Goal: Information Seeking & Learning: Learn about a topic

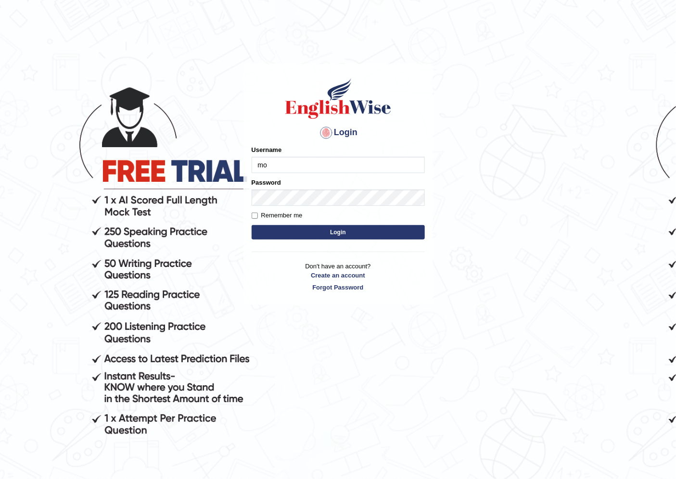
type input "mohansundaram_parramatta"
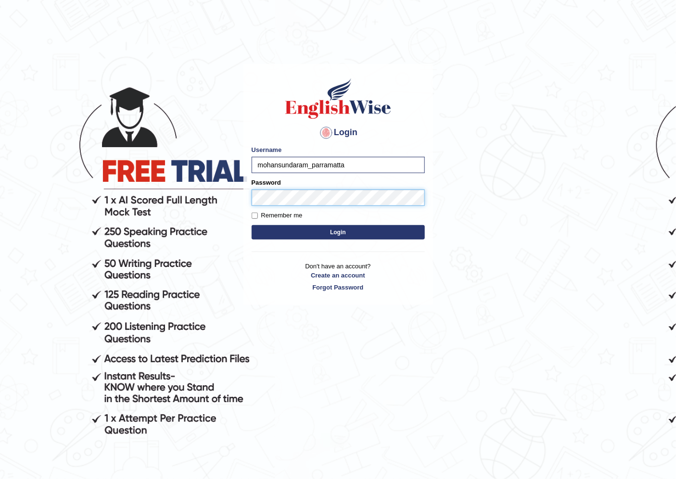
click at [252, 225] on button "Login" at bounding box center [338, 232] width 173 height 14
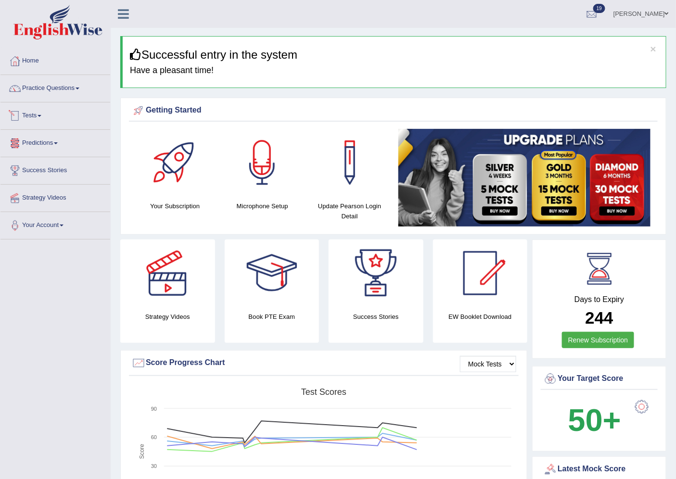
click at [46, 116] on link "Tests" at bounding box center [55, 115] width 110 height 24
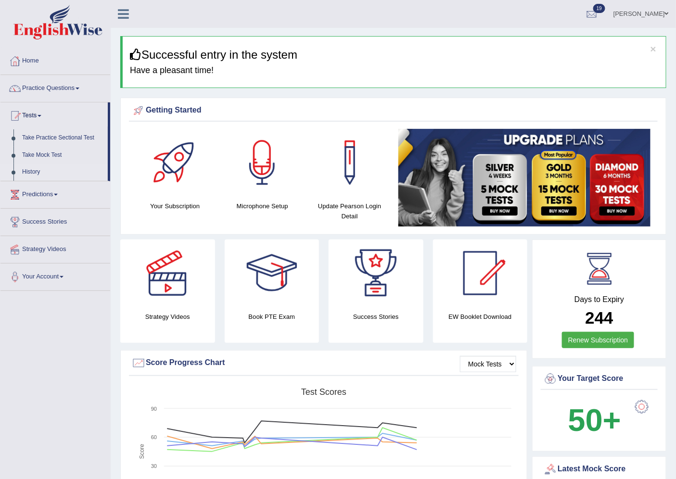
click at [28, 166] on link "History" at bounding box center [63, 172] width 90 height 17
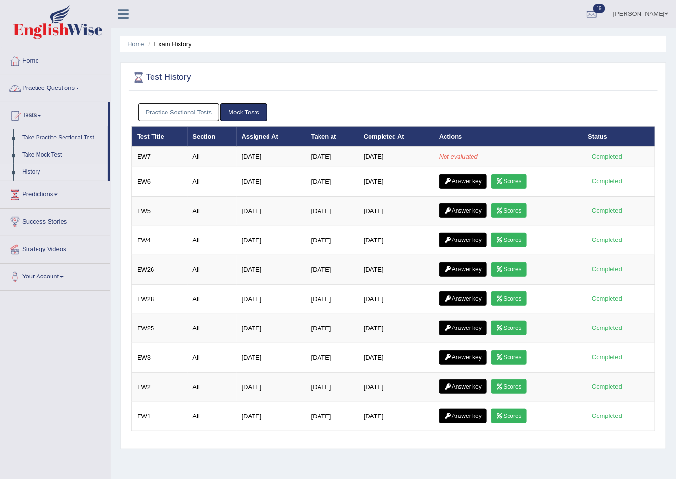
click at [54, 91] on link "Practice Questions" at bounding box center [55, 87] width 110 height 24
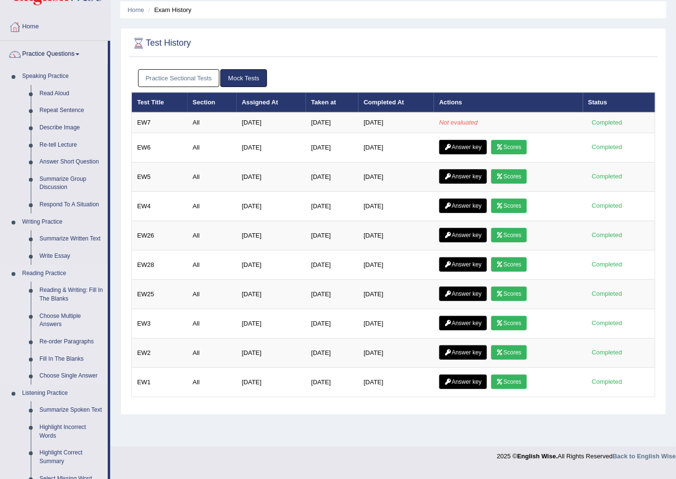
scroll to position [107, 0]
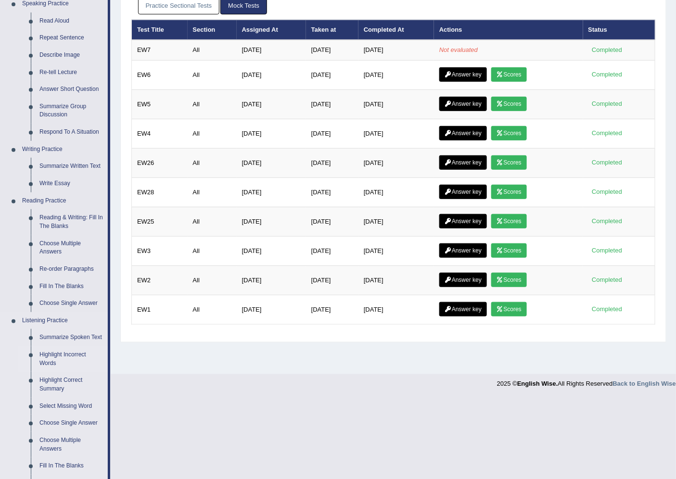
click at [57, 333] on link "Summarize Spoken Text" at bounding box center [71, 337] width 73 height 17
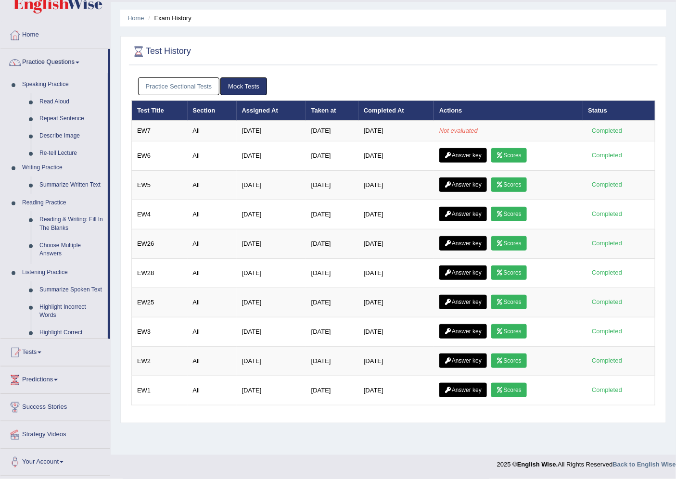
scroll to position [26, 0]
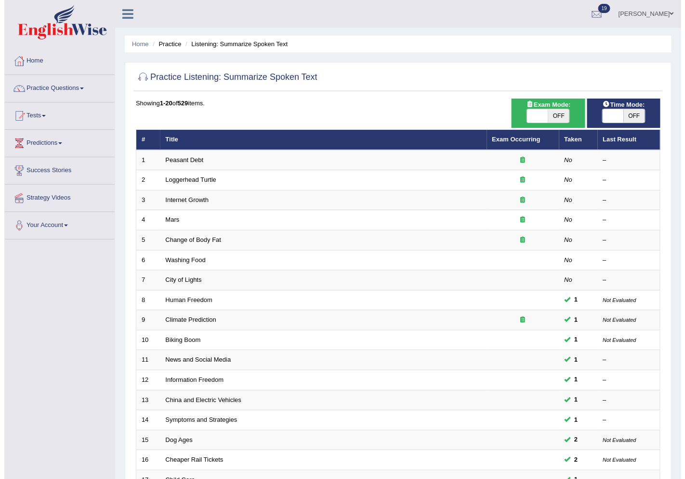
scroll to position [53, 0]
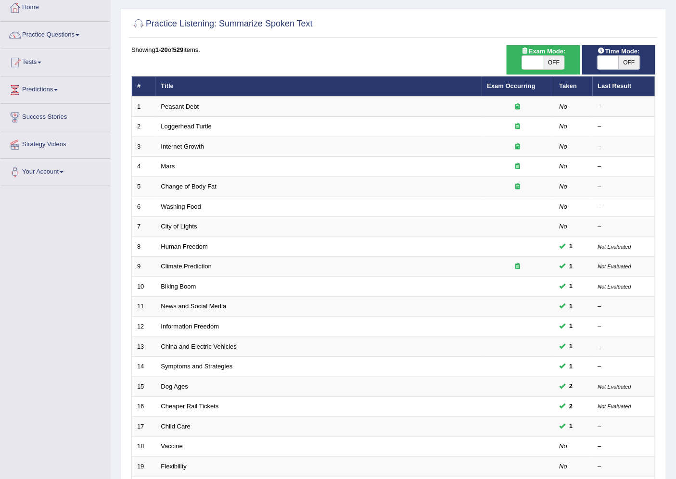
click at [532, 64] on span at bounding box center [532, 62] width 21 height 13
checkbox input "true"
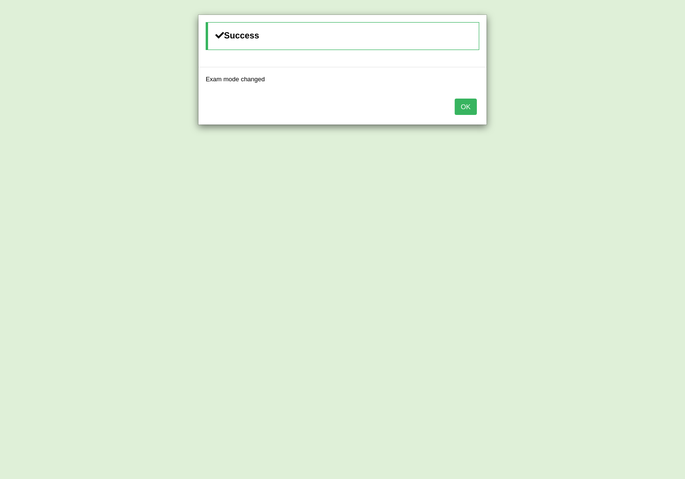
click at [469, 109] on button "OK" at bounding box center [465, 107] width 22 height 16
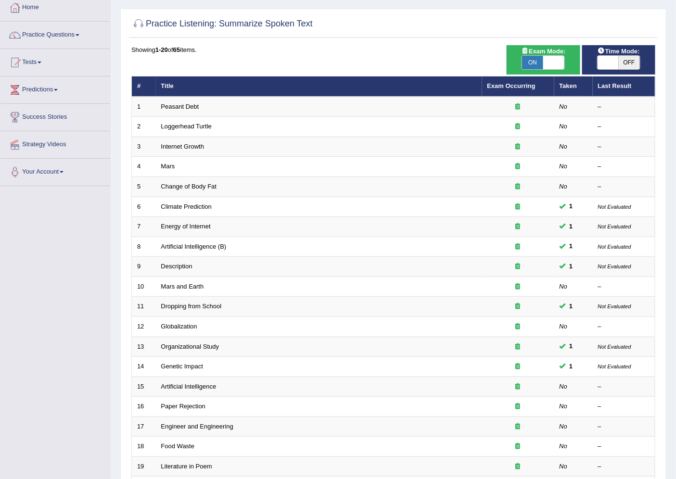
click at [609, 59] on span at bounding box center [608, 62] width 21 height 13
checkbox input "true"
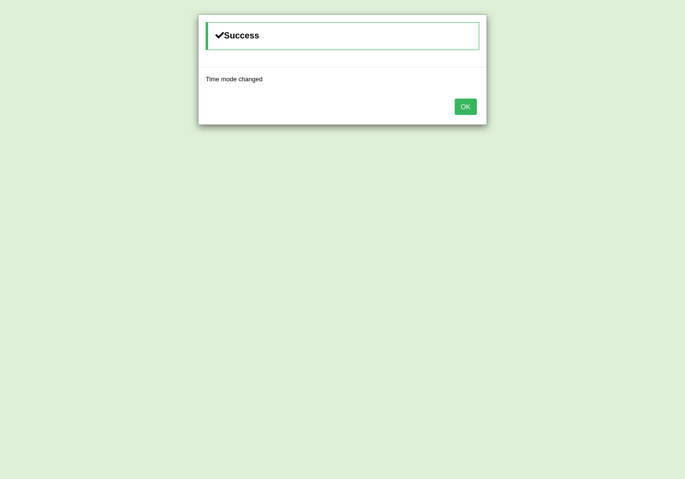
click at [468, 105] on button "OK" at bounding box center [465, 107] width 22 height 16
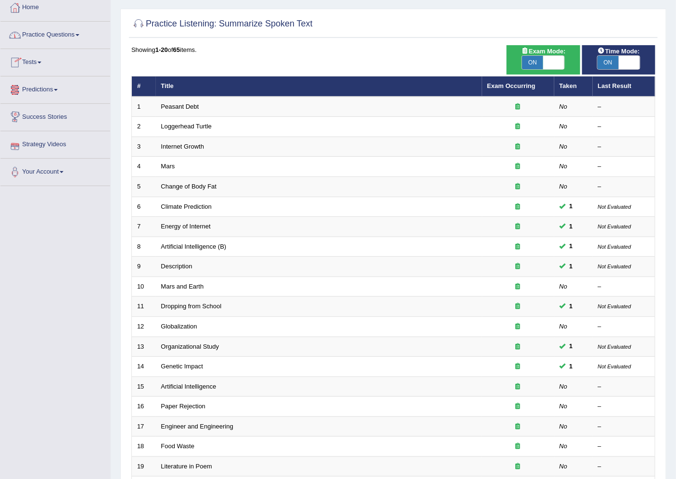
click at [36, 56] on link "Tests" at bounding box center [55, 61] width 110 height 24
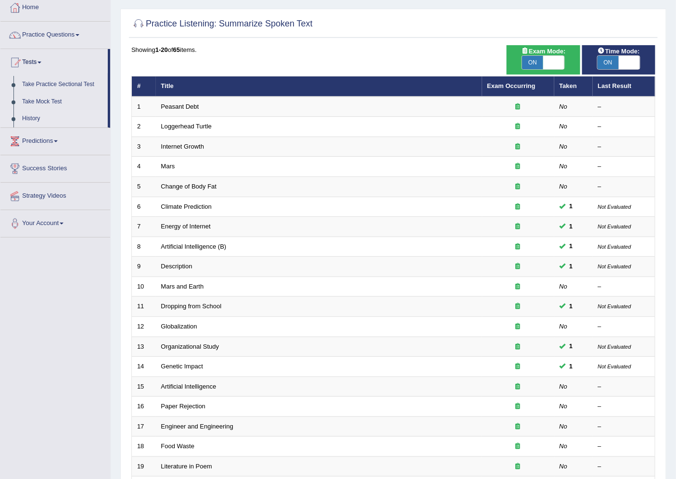
click at [52, 118] on link "History" at bounding box center [63, 118] width 90 height 17
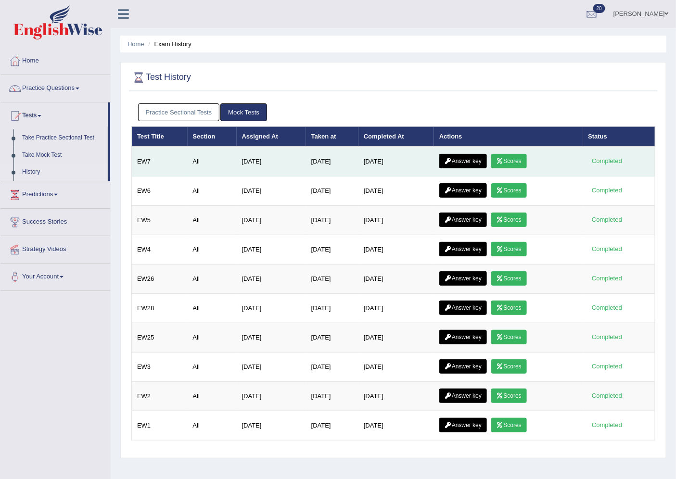
click at [518, 159] on link "Scores" at bounding box center [510, 161] width 36 height 14
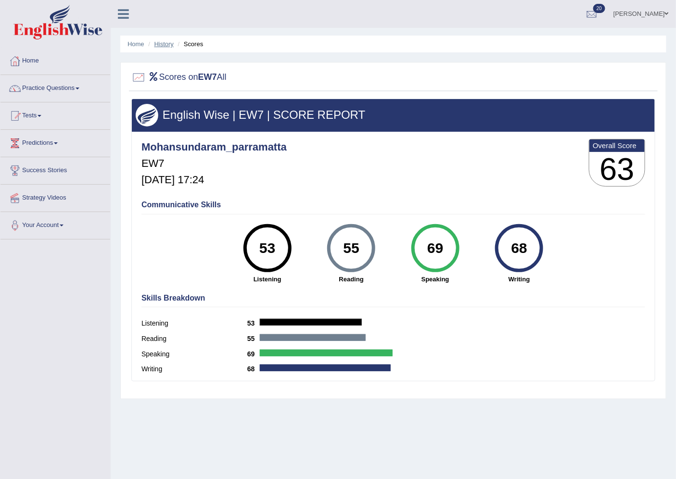
click at [161, 45] on link "History" at bounding box center [164, 43] width 19 height 7
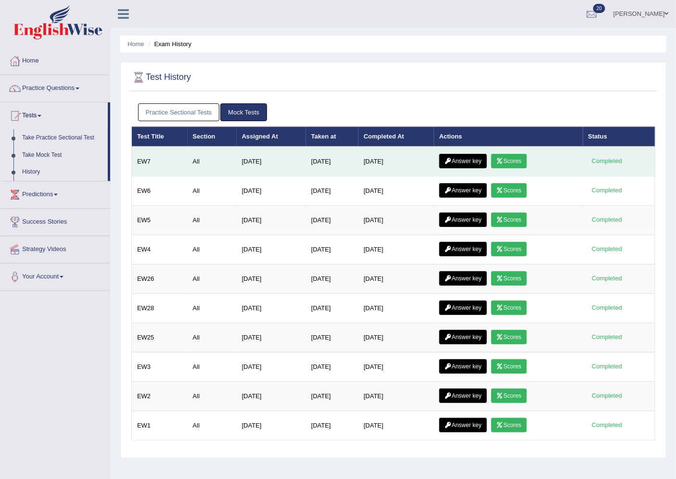
click at [468, 156] on link "Answer key" at bounding box center [464, 161] width 48 height 14
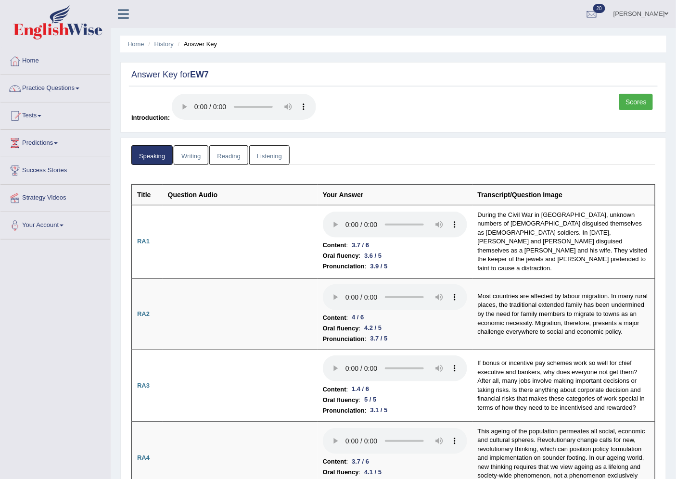
click at [266, 152] on link "Listening" at bounding box center [269, 155] width 40 height 20
drag, startPoint x: 266, startPoint y: 152, endPoint x: 258, endPoint y: 175, distance: 24.2
click at [266, 152] on link "Listening" at bounding box center [269, 155] width 40 height 20
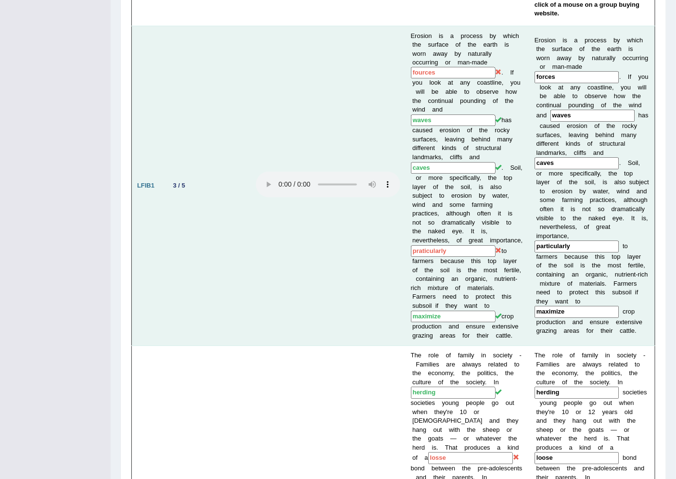
scroll to position [588, 0]
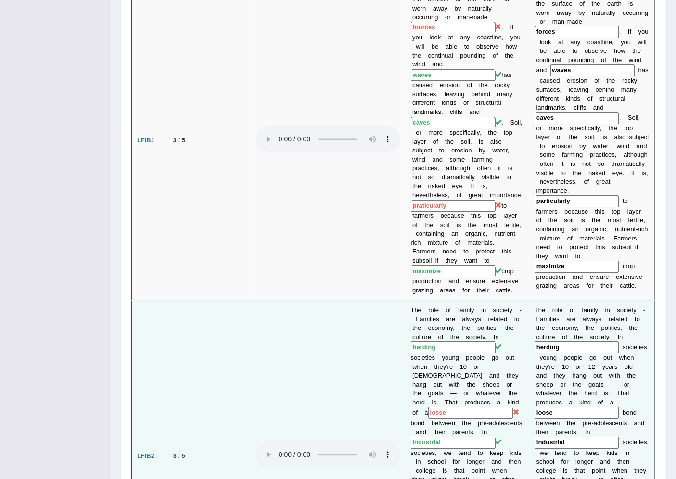
click at [364, 354] on td at bounding box center [328, 456] width 155 height 311
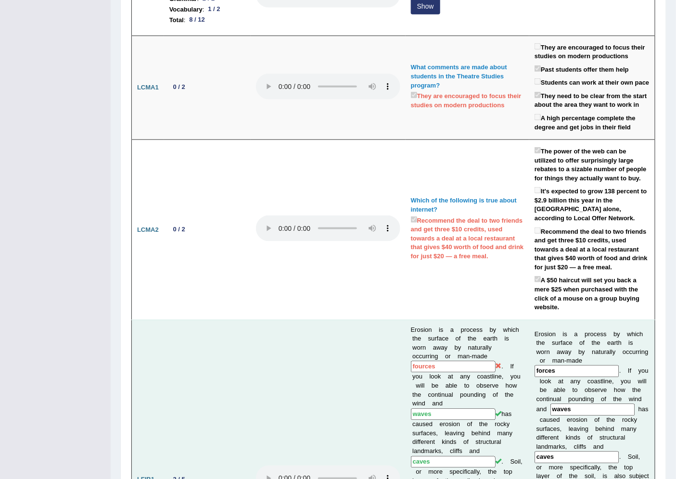
scroll to position [0, 0]
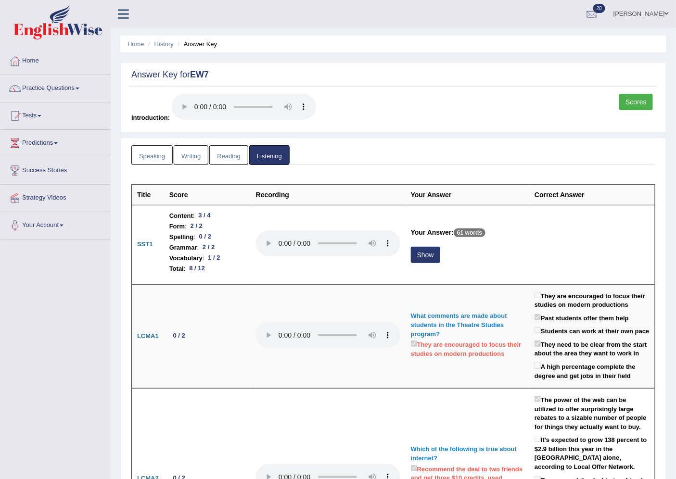
click at [227, 153] on link "Reading" at bounding box center [228, 155] width 39 height 20
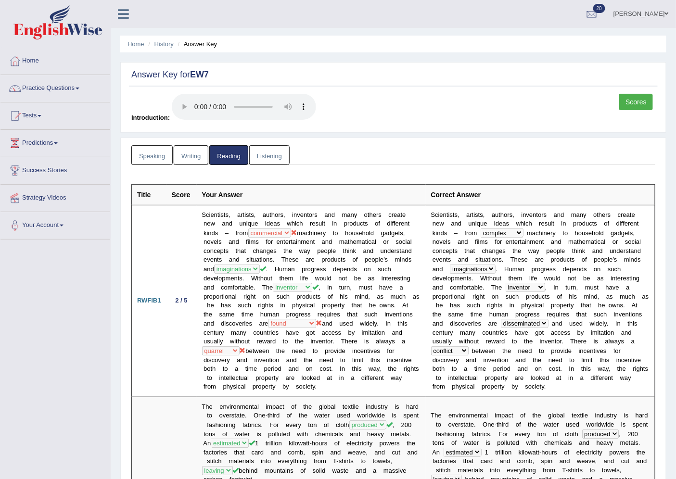
click at [197, 152] on link "Writing" at bounding box center [191, 155] width 35 height 20
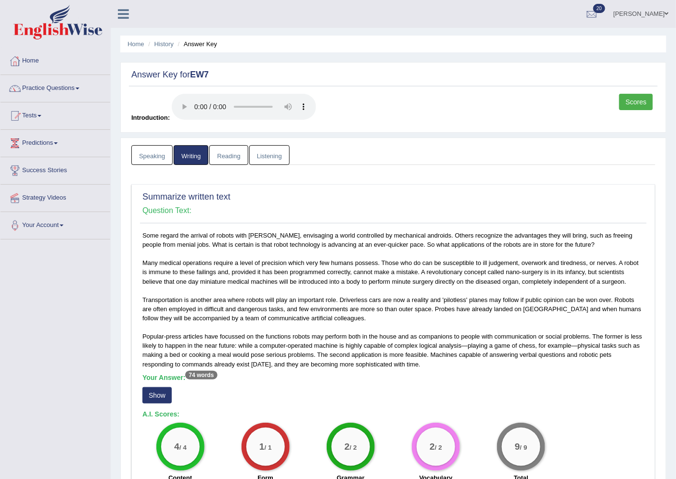
click at [635, 99] on link "Scores" at bounding box center [637, 102] width 34 height 16
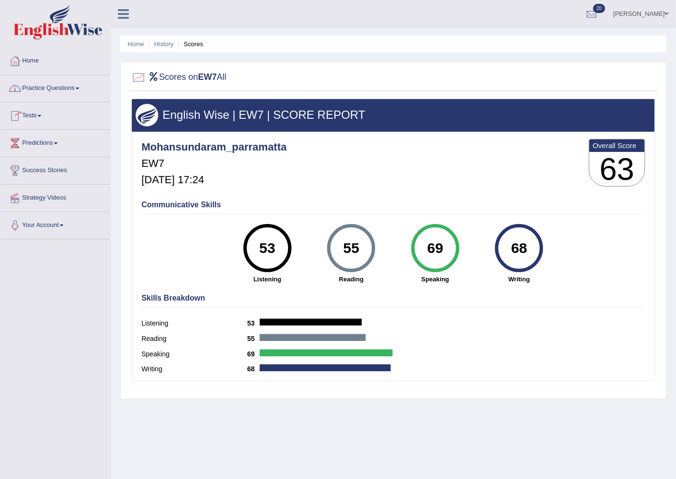
click at [652, 17] on link "[PERSON_NAME]" at bounding box center [642, 12] width 70 height 25
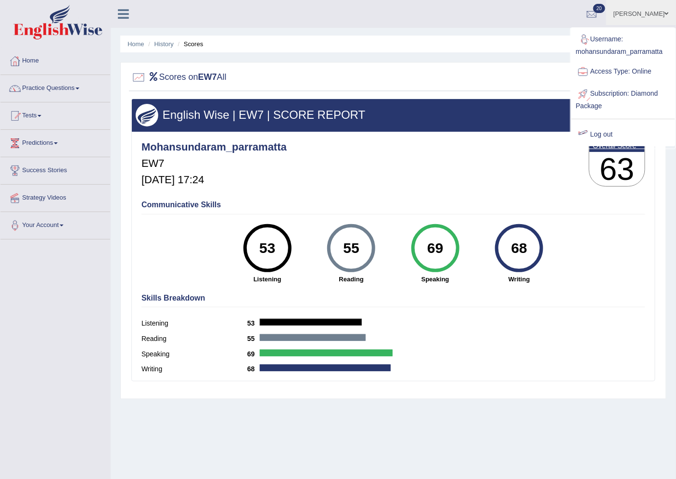
click at [602, 133] on link "Log out" at bounding box center [623, 135] width 104 height 22
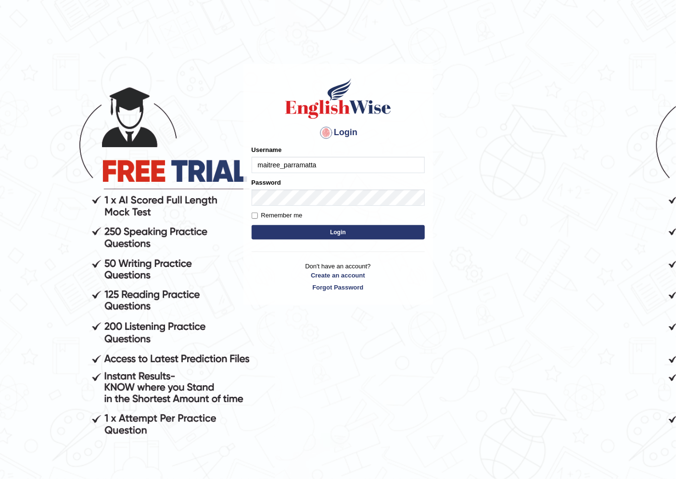
type input "maitree_parramatta"
click at [378, 229] on button "Login" at bounding box center [338, 232] width 173 height 14
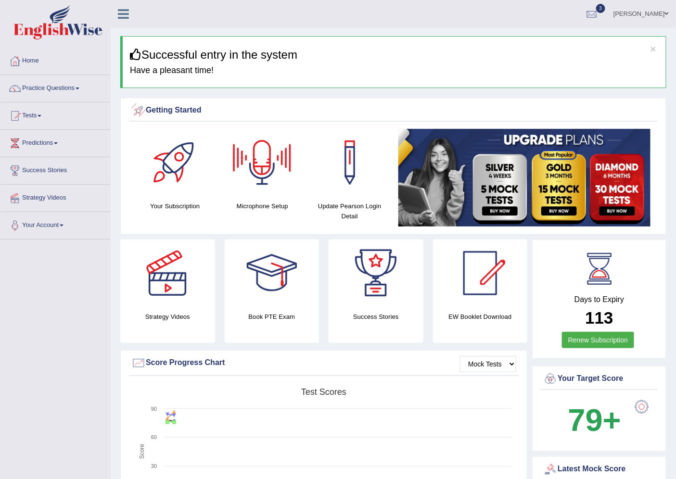
click at [67, 90] on link "Practice Questions" at bounding box center [55, 87] width 110 height 24
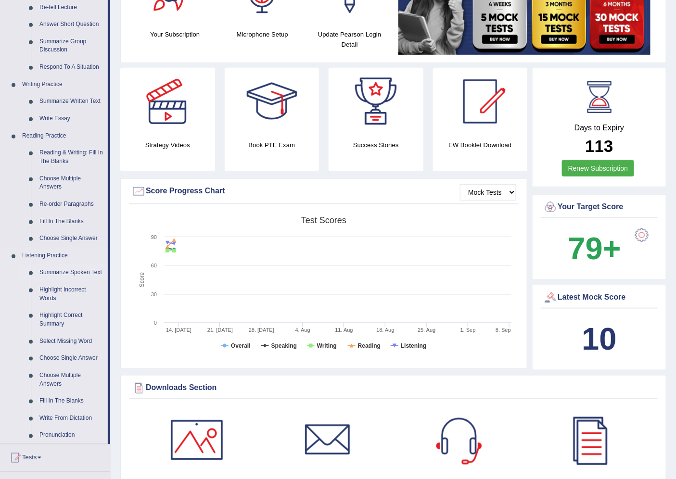
scroll to position [267, 0]
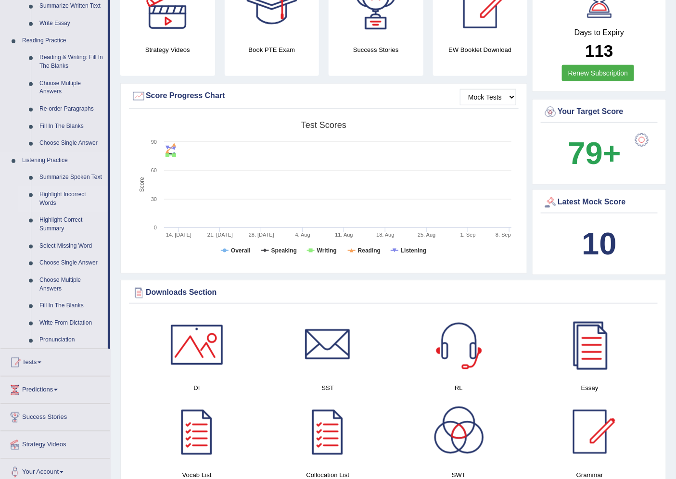
click at [75, 194] on link "Highlight Incorrect Words" at bounding box center [71, 199] width 73 height 26
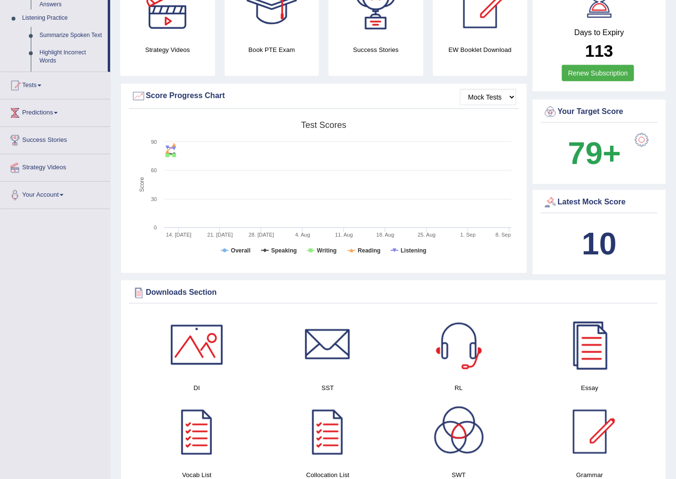
scroll to position [178, 0]
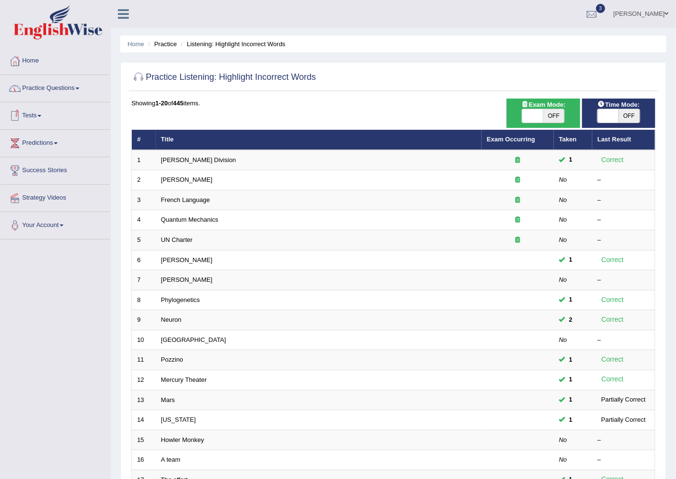
click at [41, 87] on link "Practice Questions" at bounding box center [55, 87] width 110 height 24
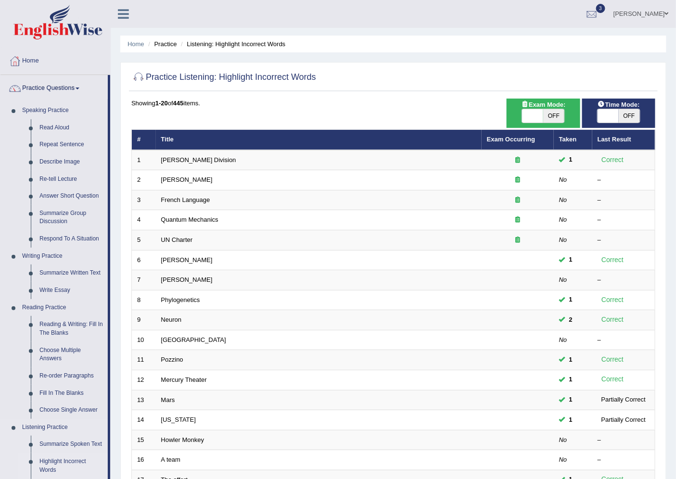
click at [53, 462] on link "Highlight Incorrect Words" at bounding box center [71, 466] width 73 height 26
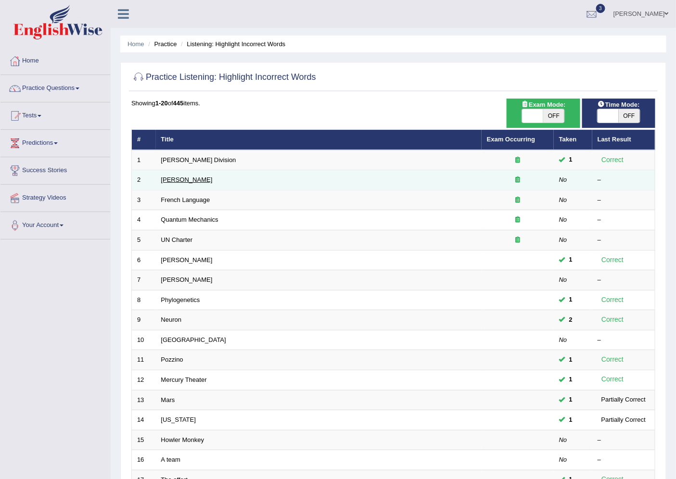
click at [185, 178] on link "[PERSON_NAME]" at bounding box center [187, 179] width 52 height 7
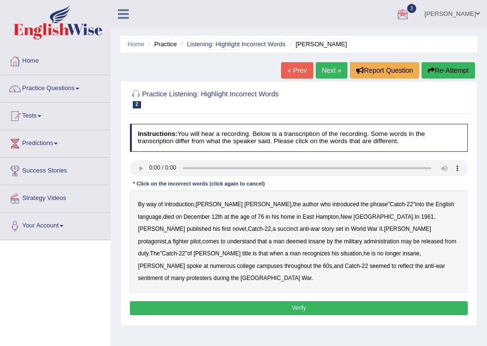
click at [277, 229] on b "succinct" at bounding box center [287, 228] width 21 height 7
click at [277, 227] on b "succinct" at bounding box center [287, 228] width 21 height 7
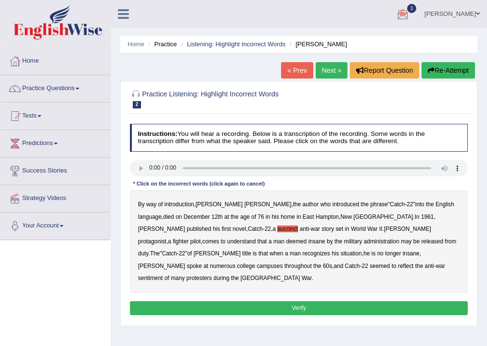
click at [277, 227] on b "succinct" at bounding box center [287, 228] width 21 height 7
click at [364, 240] on b "administration" at bounding box center [382, 241] width 36 height 7
click at [341, 252] on b "situation" at bounding box center [351, 253] width 21 height 7
click at [277, 228] on b "succinct" at bounding box center [287, 228] width 21 height 7
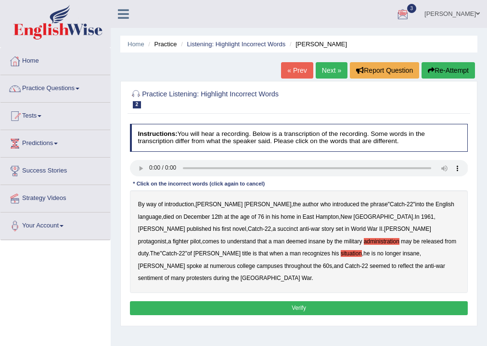
click at [277, 228] on b "succinct" at bounding box center [287, 228] width 21 height 7
click at [297, 301] on button "Verify" at bounding box center [299, 308] width 338 height 14
click at [297, 295] on div "Home Practice Listening: Highlight Incorrect Words Joseph Heller « Prev Next » …" at bounding box center [299, 240] width 376 height 481
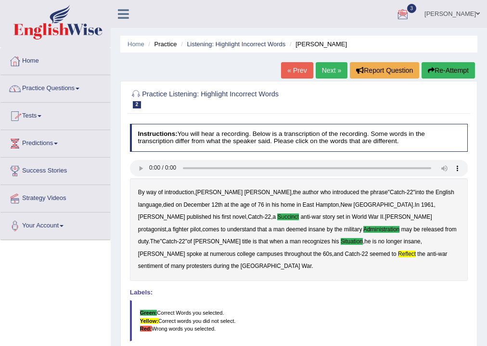
click at [65, 89] on link "Practice Questions" at bounding box center [55, 87] width 110 height 24
click at [330, 69] on link "Next »" at bounding box center [332, 70] width 32 height 16
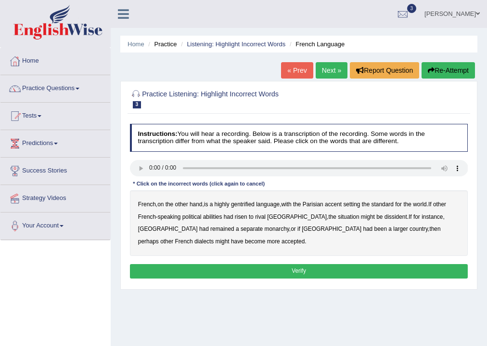
click at [253, 201] on b "gentrified" at bounding box center [243, 204] width 24 height 7
click at [248, 202] on b "gentrified" at bounding box center [243, 204] width 24 height 7
click at [213, 216] on b "abilities" at bounding box center [212, 216] width 19 height 7
click at [385, 218] on b "dissident" at bounding box center [396, 216] width 23 height 7
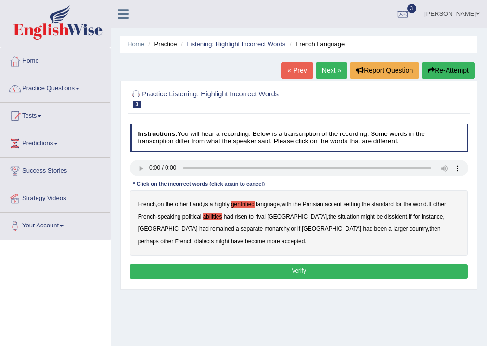
click at [385, 218] on b "dissident" at bounding box center [396, 216] width 23 height 7
click at [385, 217] on b "dissident" at bounding box center [396, 216] width 23 height 7
click at [265, 230] on b "monarchy" at bounding box center [277, 228] width 25 height 7
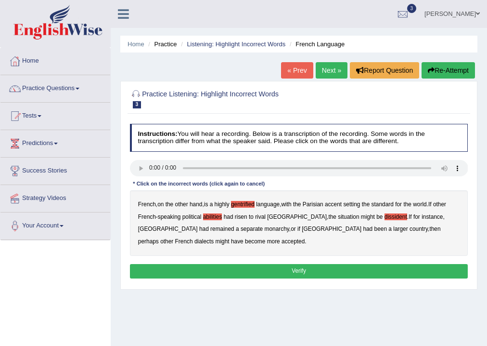
click at [265, 230] on b "monarchy" at bounding box center [277, 228] width 25 height 7
click at [265, 228] on b "monarchy" at bounding box center [277, 228] width 25 height 7
click at [286, 269] on button "Verify" at bounding box center [299, 271] width 338 height 14
click at [286, 269] on div "Home Practice Listening: Highlight Incorrect Words French Language « Prev Next …" at bounding box center [299, 240] width 376 height 481
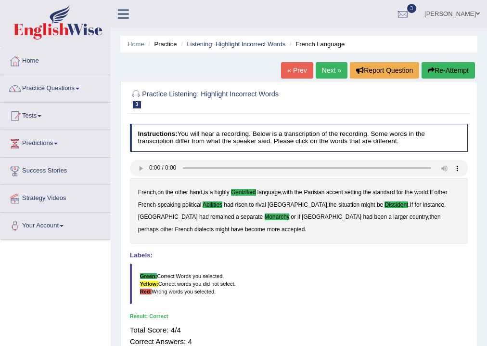
click at [330, 69] on link "Next »" at bounding box center [332, 70] width 32 height 16
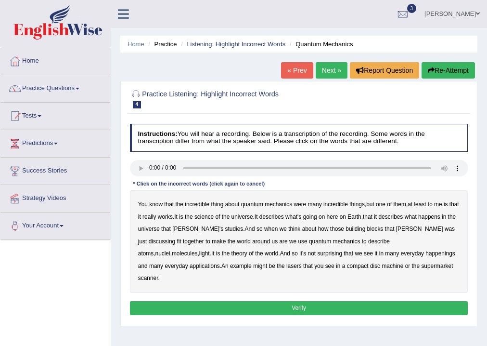
click at [214, 215] on b "science" at bounding box center [203, 216] width 19 height 7
click at [176, 238] on b "discussing" at bounding box center [162, 241] width 27 height 7
click at [426, 254] on b "happenings" at bounding box center [441, 253] width 30 height 7
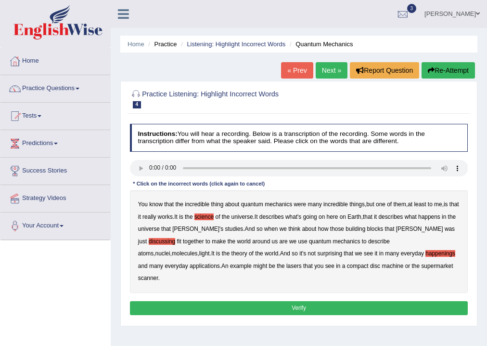
click at [382, 265] on b "machine" at bounding box center [393, 265] width 22 height 7
click at [298, 301] on button "Verify" at bounding box center [299, 308] width 338 height 14
click at [298, 295] on div "Home Practice Listening: Highlight Incorrect Words Quantum Mechanics « Prev Nex…" at bounding box center [299, 240] width 376 height 481
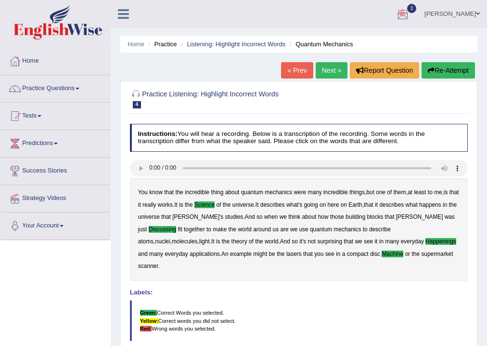
click at [326, 66] on link "Next »" at bounding box center [332, 70] width 32 height 16
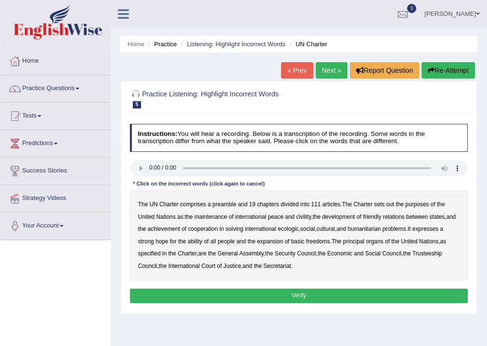
click at [304, 216] on b "civility" at bounding box center [304, 216] width 15 height 7
click at [311, 216] on b "civility" at bounding box center [304, 216] width 15 height 7
click at [299, 228] on b "ecologic" at bounding box center [288, 228] width 21 height 7
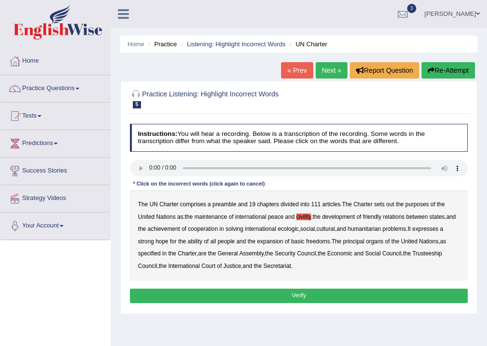
click at [299, 228] on b "ecologic" at bounding box center [288, 228] width 21 height 7
click at [201, 241] on b "ability" at bounding box center [195, 241] width 14 height 7
click at [291, 293] on button "Verify" at bounding box center [299, 295] width 338 height 14
click at [291, 293] on div "Home Practice Listening: Highlight Incorrect Words UN Charter « Prev Next » Rep…" at bounding box center [299, 240] width 376 height 481
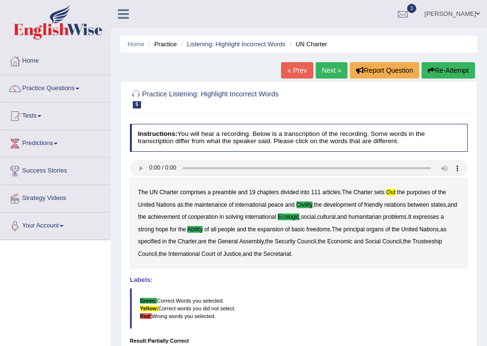
click at [327, 70] on link "Next »" at bounding box center [332, 70] width 32 height 16
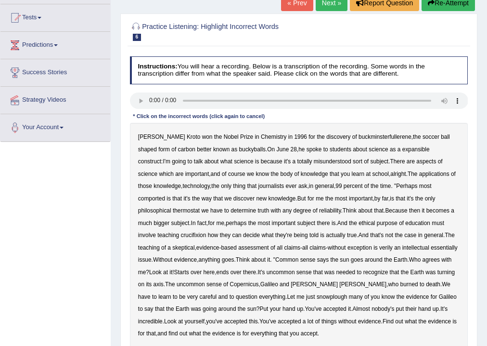
scroll to position [116, 0]
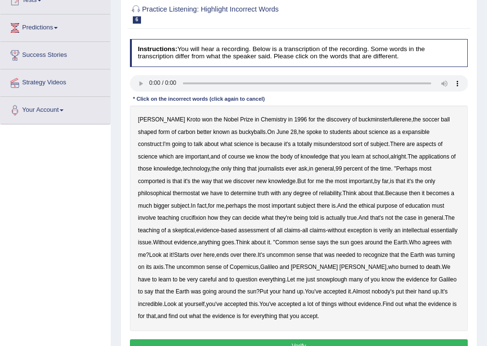
click at [402, 131] on b "expansible" at bounding box center [415, 132] width 27 height 7
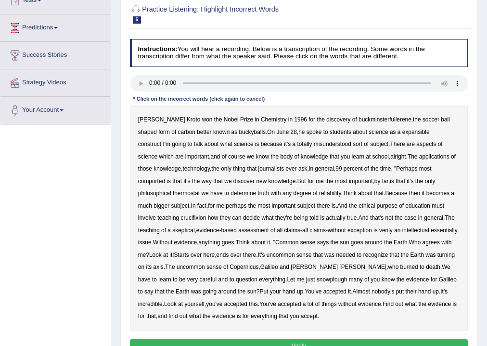
click at [402, 131] on b "expansible" at bounding box center [415, 132] width 27 height 7
click at [165, 178] on b "comported" at bounding box center [151, 181] width 27 height 7
click at [206, 214] on b "crucifixion" at bounding box center [194, 217] width 26 height 7
click at [379, 231] on b "verily" at bounding box center [385, 230] width 13 height 7
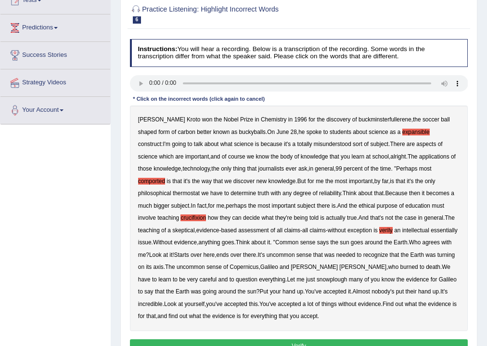
click at [379, 231] on b "verily" at bounding box center [385, 230] width 13 height 7
click at [379, 229] on b "verily" at bounding box center [385, 230] width 13 height 7
click at [379, 228] on b "verily" at bounding box center [385, 230] width 13 height 7
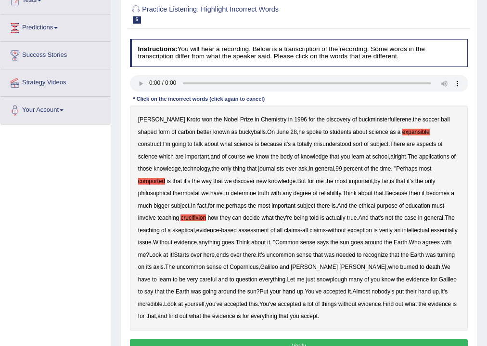
click at [379, 228] on b "verily" at bounding box center [385, 230] width 13 height 7
click at [317, 277] on b "snowplough" at bounding box center [332, 279] width 30 height 7
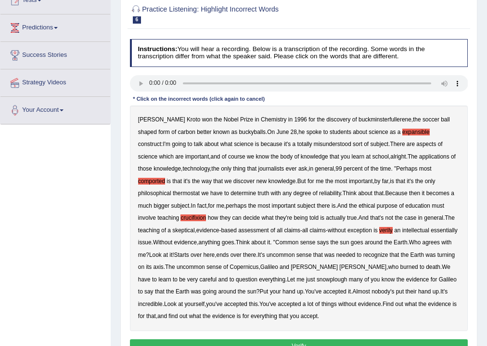
click at [317, 279] on b "snowplough" at bounding box center [332, 279] width 30 height 7
click at [317, 277] on b "snowplough" at bounding box center [332, 279] width 30 height 7
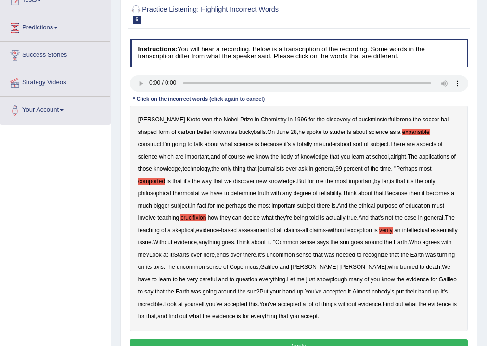
click at [317, 277] on b "snowplough" at bounding box center [332, 279] width 30 height 7
click at [317, 280] on b "snowplough" at bounding box center [332, 279] width 30 height 7
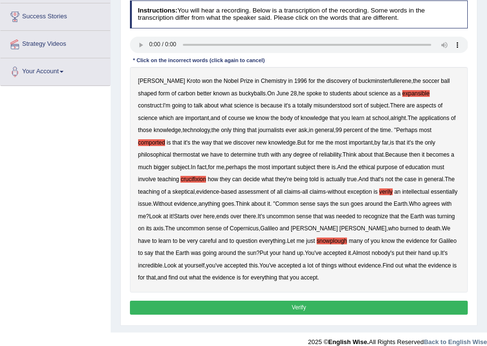
click at [290, 309] on button "Verify" at bounding box center [299, 307] width 338 height 14
click at [290, 309] on div "Home Practice Listening: Highlight Incorrect Words Harold You have already give…" at bounding box center [299, 89] width 376 height 486
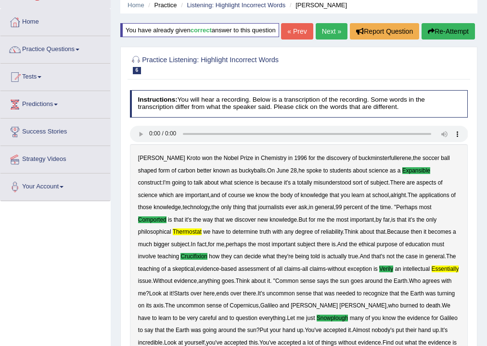
scroll to position [39, 0]
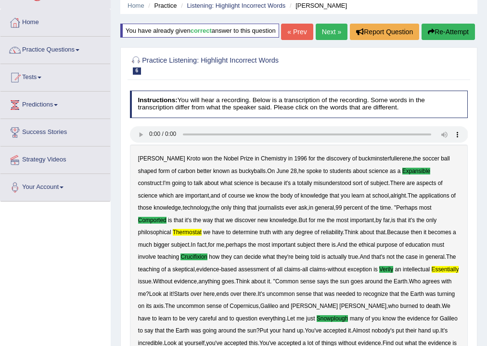
click at [329, 40] on link "Next »" at bounding box center [332, 32] width 32 height 16
drag, startPoint x: 329, startPoint y: 53, endPoint x: 321, endPoint y: 59, distance: 10.0
click at [329, 40] on link "Next »" at bounding box center [332, 32] width 32 height 16
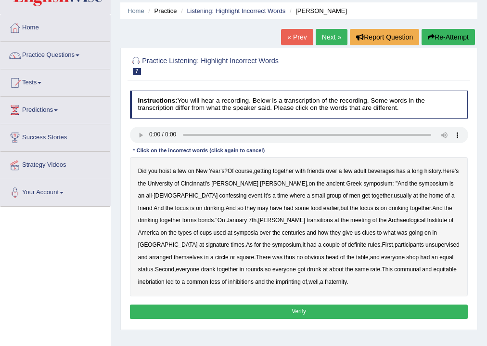
scroll to position [39, 0]
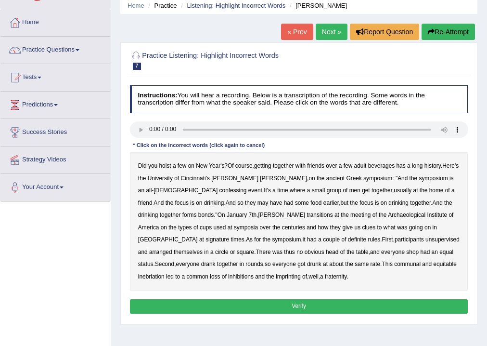
click at [220, 190] on b "confessing" at bounding box center [233, 190] width 27 height 7
click at [220, 189] on b "confessing" at bounding box center [233, 190] width 27 height 7
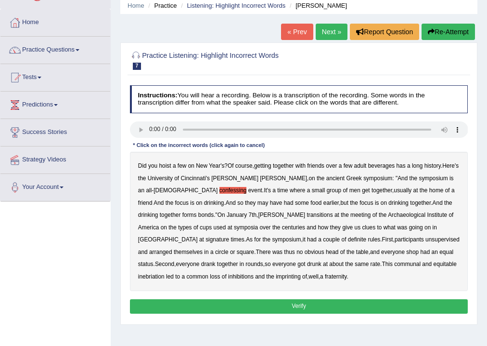
click at [220, 189] on b "confessing" at bounding box center [233, 190] width 27 height 7
click at [307, 214] on b "transitions" at bounding box center [320, 214] width 26 height 7
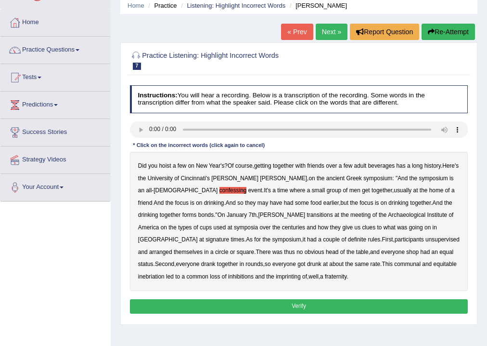
click at [307, 214] on b "transitions" at bounding box center [320, 214] width 26 height 7
click at [229, 236] on b "signature" at bounding box center [218, 239] width 24 height 7
click at [426, 238] on b "unsupervised" at bounding box center [443, 239] width 34 height 7
click at [276, 275] on b "imprinting" at bounding box center [288, 276] width 25 height 7
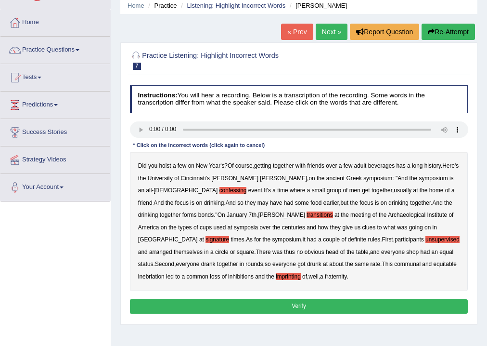
click at [288, 308] on button "Verify" at bounding box center [299, 306] width 338 height 14
click at [288, 308] on div "Home Practice Listening: Highlight Incorrect Words [PERSON_NAME] « Prev Next » …" at bounding box center [299, 201] width 376 height 481
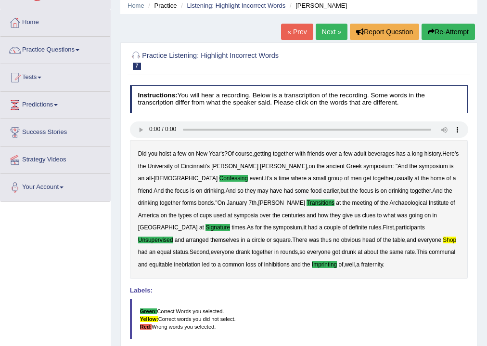
click at [331, 35] on link "Next »" at bounding box center [332, 32] width 32 height 16
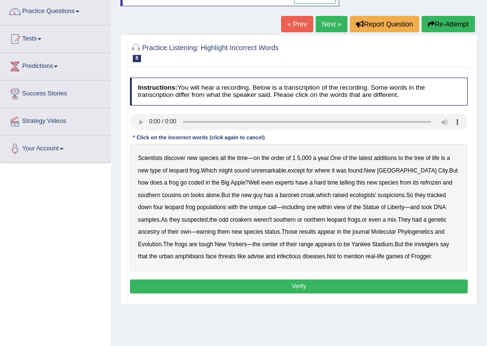
click at [188, 179] on b "coded" at bounding box center [195, 182] width 15 height 7
click at [280, 195] on b "baronet" at bounding box center [289, 195] width 19 height 7
click at [427, 194] on b "tracked" at bounding box center [436, 195] width 19 height 7
click at [427, 192] on b "tracked" at bounding box center [436, 195] width 19 height 7
click at [414, 245] on b "inveiglers" at bounding box center [426, 244] width 24 height 7
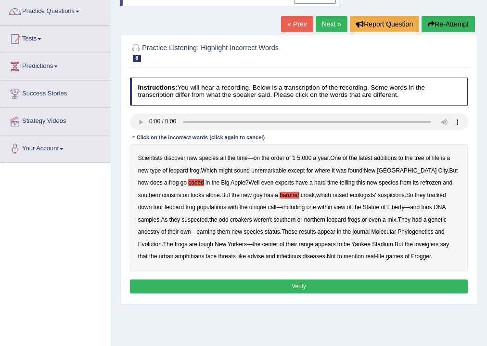
click at [414, 245] on b "inveiglers" at bounding box center [426, 244] width 24 height 7
click at [294, 285] on button "Verify" at bounding box center [299, 286] width 338 height 14
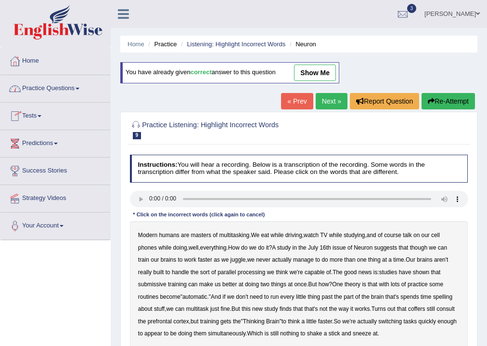
click at [40, 86] on link "Practice Questions" at bounding box center [55, 87] width 110 height 24
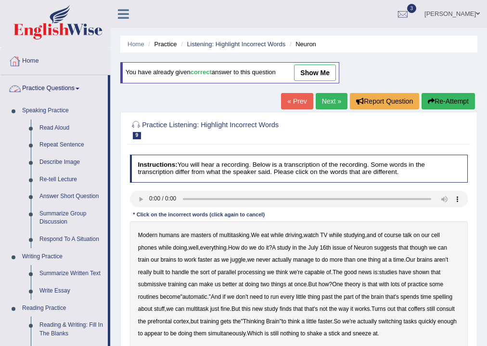
click at [73, 89] on link "Practice Questions" at bounding box center [53, 87] width 107 height 24
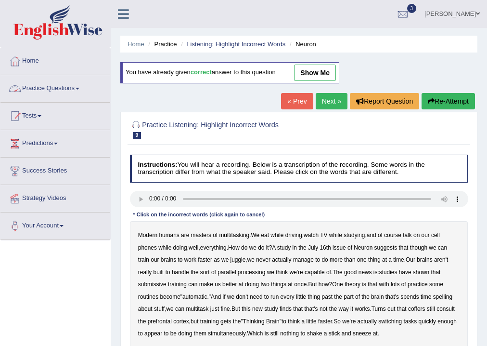
click at [67, 89] on link "Practice Questions" at bounding box center [55, 87] width 110 height 24
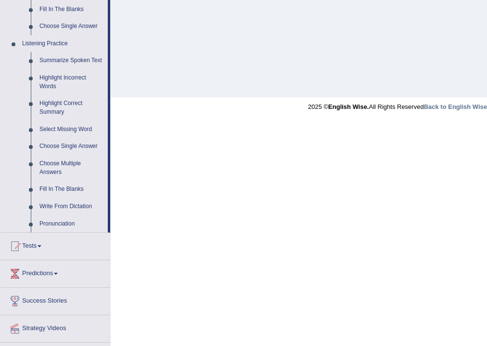
scroll to position [385, 0]
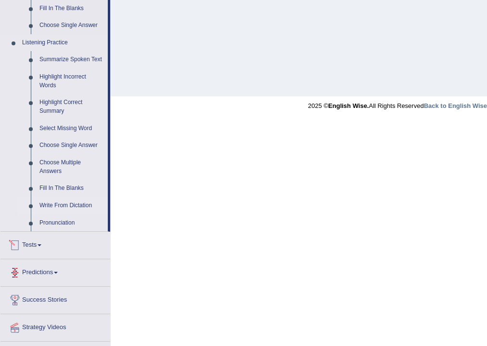
click at [63, 205] on link "Write From Dictation" at bounding box center [71, 205] width 73 height 17
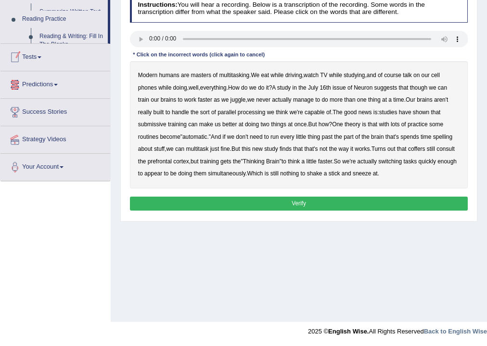
scroll to position [160, 0]
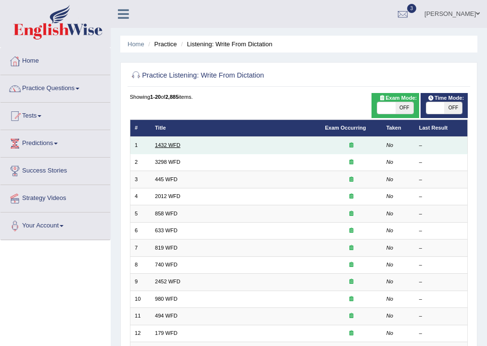
click at [172, 147] on link "1432 WFD" at bounding box center [168, 145] width 26 height 6
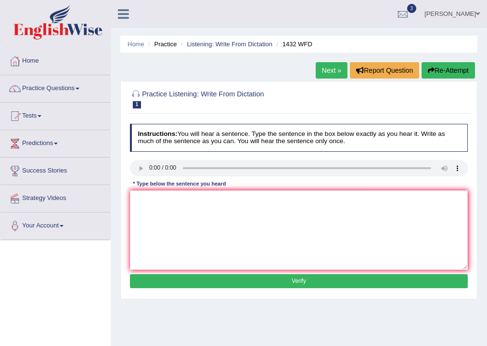
click at [320, 68] on link "Next »" at bounding box center [332, 70] width 32 height 16
click at [329, 74] on link "Next »" at bounding box center [332, 70] width 32 height 16
click at [163, 156] on div "Instructions: You will hear a sentence. Type the sentence in the box below exac…" at bounding box center [299, 207] width 342 height 175
click at [324, 68] on link "Next »" at bounding box center [332, 70] width 32 height 16
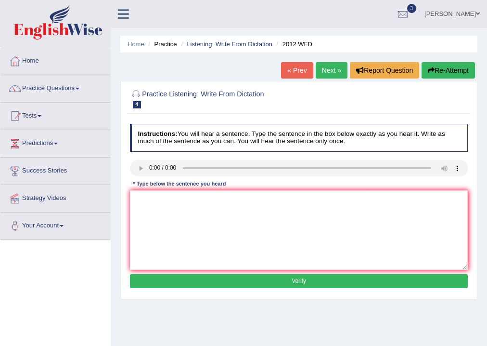
click at [333, 69] on link "Next »" at bounding box center [332, 70] width 32 height 16
click at [324, 74] on link "Next »" at bounding box center [332, 70] width 32 height 16
click at [327, 65] on link "Next »" at bounding box center [332, 70] width 32 height 16
click at [328, 67] on link "Next »" at bounding box center [332, 70] width 32 height 16
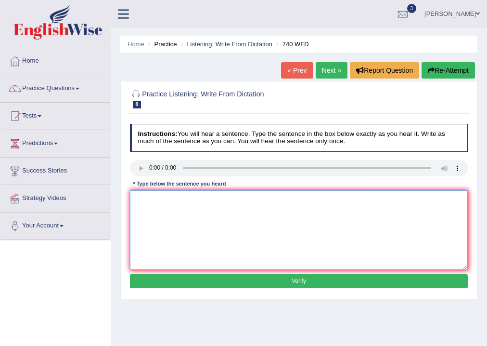
click at [222, 209] on textarea at bounding box center [299, 229] width 338 height 79
type textarea "A series of the observations were carried out in the clasroom"
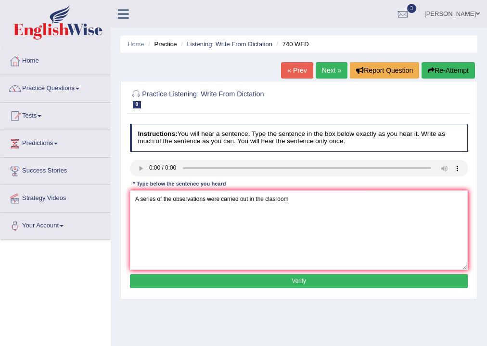
click at [330, 69] on link "Next »" at bounding box center [332, 70] width 32 height 16
click at [133, 185] on div "* Type below the sentence you heard" at bounding box center [179, 184] width 99 height 8
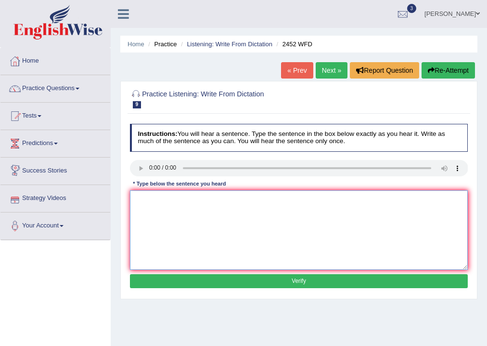
click at [142, 197] on textarea at bounding box center [299, 229] width 338 height 79
type textarea "It is a debate about the value of knowledge"
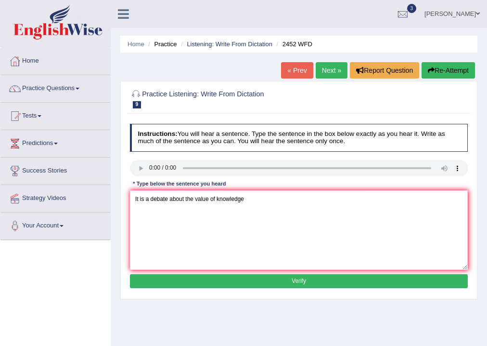
click at [332, 67] on link "Next »" at bounding box center [332, 70] width 32 height 16
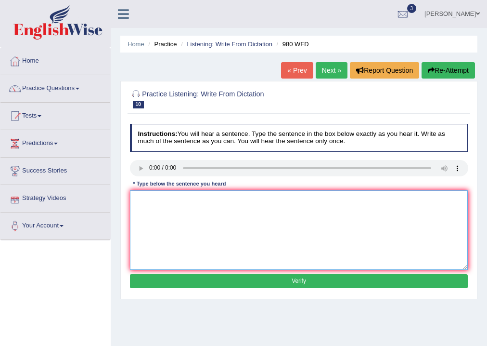
click at [169, 207] on textarea at bounding box center [299, 229] width 338 height 79
type textarea "Your ideas have been discussed and debated on seminar"
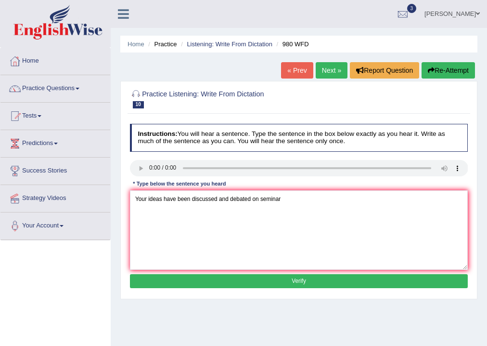
click at [333, 72] on link "Next »" at bounding box center [332, 70] width 32 height 16
click at [296, 278] on button "Verify" at bounding box center [299, 281] width 338 height 14
click at [296, 278] on p "Verify" at bounding box center [299, 281] width 338 height 14
click at [72, 82] on link "Practice Questions" at bounding box center [55, 87] width 110 height 24
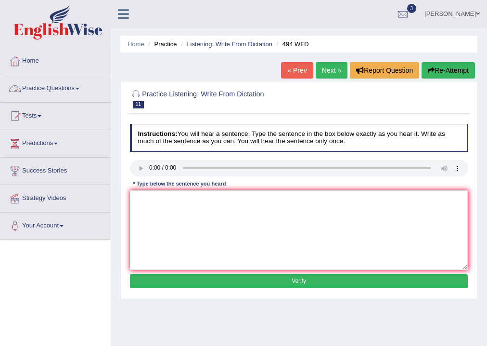
click at [72, 82] on link "Practice Questions" at bounding box center [55, 87] width 110 height 24
click at [77, 91] on link "Practice Questions" at bounding box center [55, 87] width 110 height 24
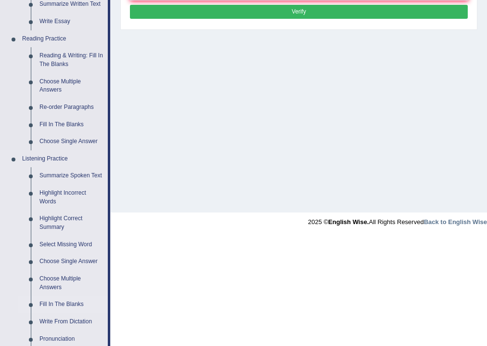
scroll to position [270, 0]
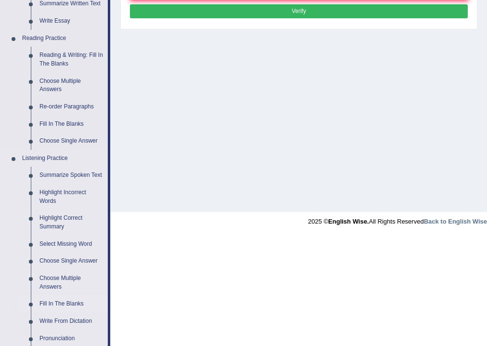
click at [58, 305] on link "Fill In The Blanks" at bounding box center [71, 303] width 73 height 17
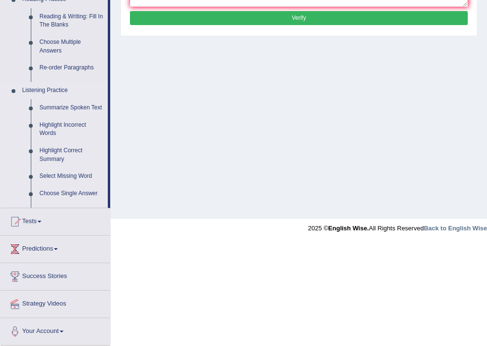
scroll to position [160, 0]
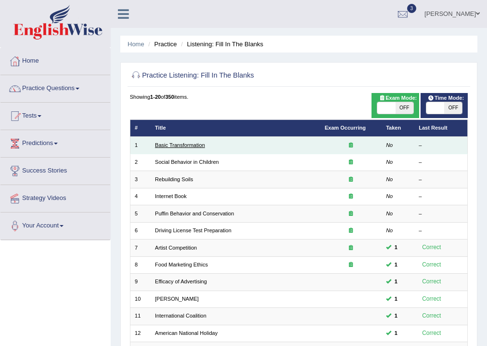
click at [176, 145] on link "Basic Transformation" at bounding box center [180, 145] width 50 height 6
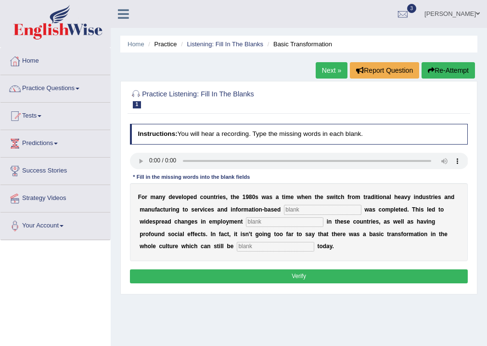
click at [309, 210] on input "text" at bounding box center [323, 210] width 78 height 10
type input "enterprise"
click at [276, 228] on div "F o r m a n y d e v e l o p e d c o u n t r i e s , t h e 1 9 8 0 s w a s a t i…" at bounding box center [299, 222] width 338 height 78
click at [276, 225] on input "text" at bounding box center [285, 222] width 78 height 10
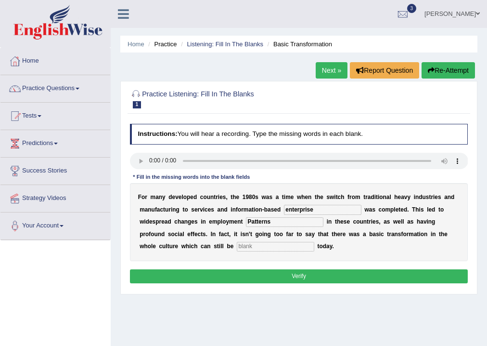
type input "Patterns"
click at [241, 244] on input "text" at bounding box center [276, 247] width 78 height 10
type input "Observed"
click at [307, 276] on button "Verify" at bounding box center [299, 276] width 338 height 14
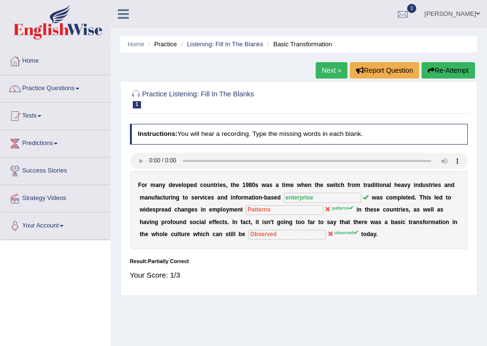
click at [328, 71] on link "Next »" at bounding box center [332, 70] width 32 height 16
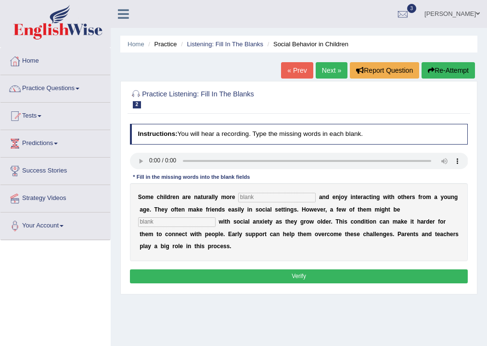
click at [271, 193] on input "text" at bounding box center [277, 198] width 78 height 10
click at [258, 196] on input "Sociasbe" at bounding box center [277, 198] width 78 height 10
click at [260, 194] on input "Sociabe" at bounding box center [277, 198] width 78 height 10
click at [258, 196] on input "Sociabe" at bounding box center [277, 198] width 78 height 10
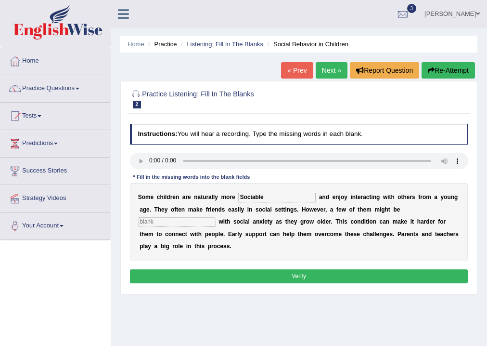
type input "Sociable"
click at [148, 220] on input "text" at bounding box center [177, 222] width 78 height 10
type input "Diagnosed"
click at [284, 280] on button "Verify" at bounding box center [299, 276] width 338 height 14
click at [284, 280] on div "Home Practice Listening: Fill In The Blanks Social Behavior in Children « Prev …" at bounding box center [299, 240] width 376 height 481
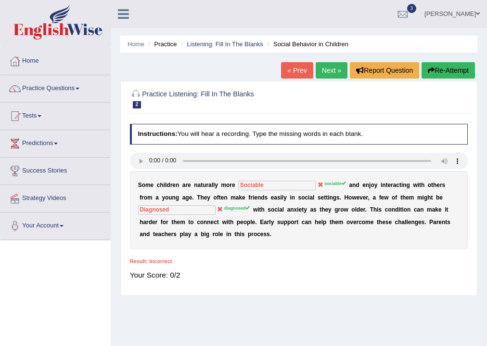
click at [452, 73] on button "Re-Attempt" at bounding box center [448, 70] width 53 height 16
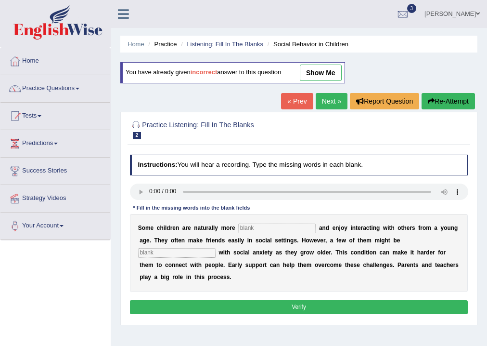
click at [253, 225] on input "text" at bounding box center [277, 228] width 78 height 10
type input "sociable"
click at [203, 254] on input "text" at bounding box center [177, 253] width 78 height 10
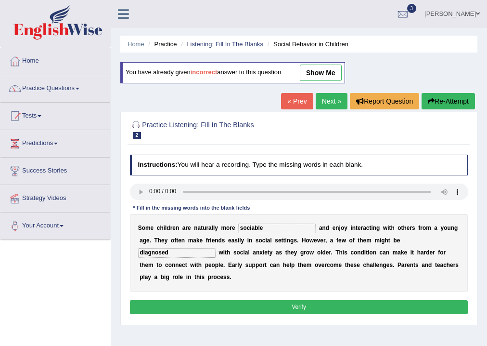
type input "diagnosed"
click at [310, 302] on button "Verify" at bounding box center [299, 307] width 338 height 14
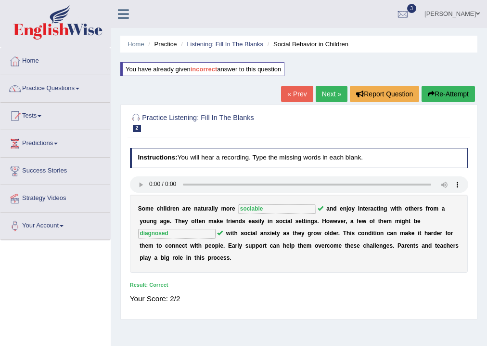
click at [325, 96] on link "Next »" at bounding box center [332, 94] width 32 height 16
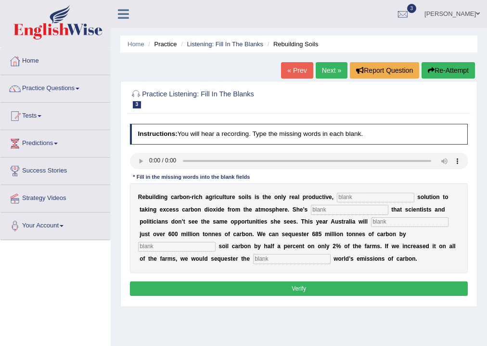
click at [371, 193] on input "text" at bounding box center [376, 198] width 78 height 10
type input "permanent"
click at [358, 202] on div "R e b u i l d i n g c a r b o n - r i c h a g r i c u l t u r e s o i l s i s t…" at bounding box center [299, 228] width 338 height 90
click at [358, 210] on input "text" at bounding box center [350, 210] width 78 height 10
type input "frustrated"
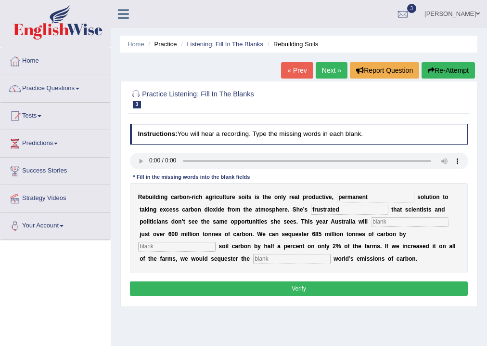
click at [393, 220] on input "text" at bounding box center [410, 222] width 78 height 10
type input "admit"
click at [192, 243] on input "text" at bounding box center [177, 247] width 78 height 10
type input "increasing"
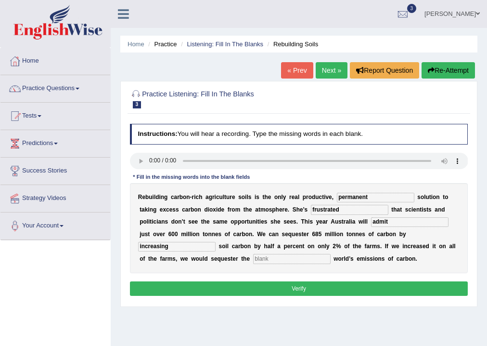
click at [307, 262] on input "text" at bounding box center [292, 259] width 78 height 10
type input "whole"
click at [300, 288] on button "Verify" at bounding box center [299, 288] width 338 height 14
click at [300, 288] on div "Home Practice Listening: Fill In The Blanks Rebuilding Soils « Prev Next » Repo…" at bounding box center [299, 240] width 376 height 481
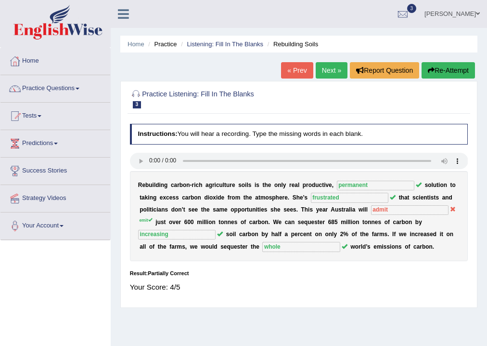
click at [324, 67] on link "Next »" at bounding box center [332, 70] width 32 height 16
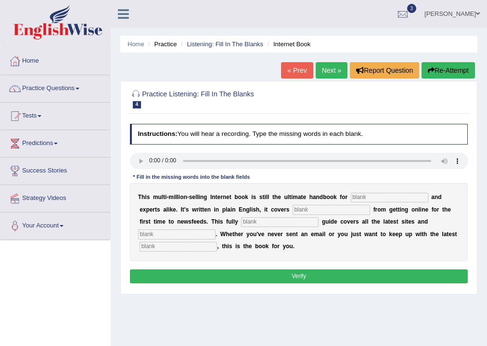
click at [385, 195] on input "text" at bounding box center [390, 198] width 78 height 10
type input "novices"
click at [344, 212] on input "text" at bounding box center [332, 210] width 78 height 10
type input "everything"
click at [258, 222] on input "text" at bounding box center [280, 222] width 78 height 10
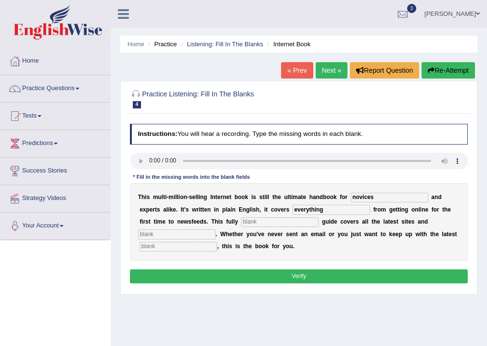
click at [258, 222] on input "text" at bounding box center [280, 222] width 78 height 10
type input "revised"
click at [186, 233] on input "text" at bounding box center [177, 234] width 78 height 10
type input "crazies"
click at [198, 244] on input "text" at bounding box center [179, 247] width 78 height 10
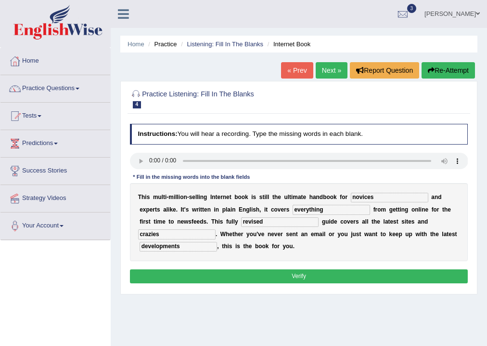
type input "developments"
click at [309, 277] on button "Verify" at bounding box center [299, 276] width 338 height 14
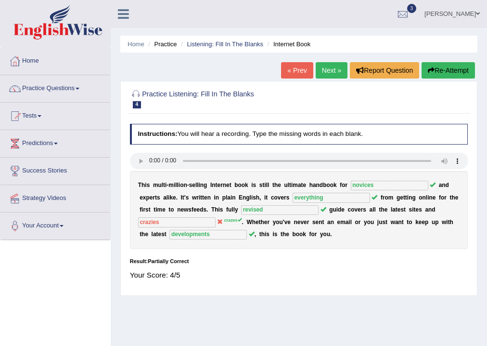
click at [331, 69] on link "Next »" at bounding box center [332, 70] width 32 height 16
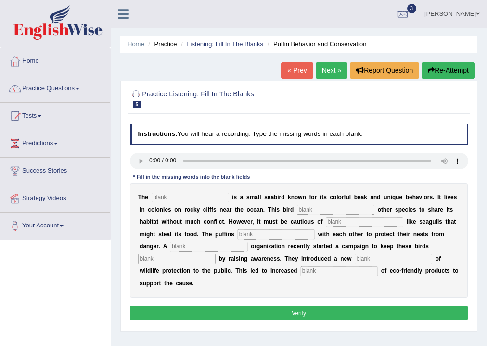
click at [175, 199] on input "text" at bounding box center [191, 198] width 78 height 10
type input "P"
type input "puffin"
click at [326, 210] on input "text" at bounding box center [336, 210] width 78 height 10
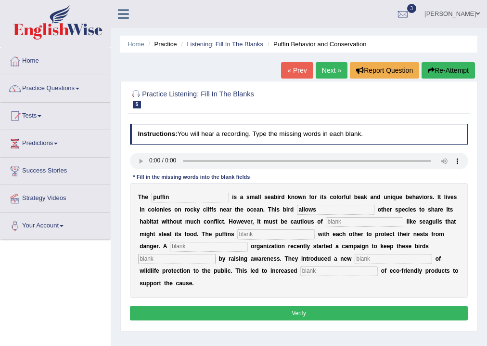
type input "allows"
click at [359, 224] on input "text" at bounding box center [365, 222] width 78 height 10
type input "predators"
click at [250, 235] on input "text" at bounding box center [276, 234] width 78 height 10
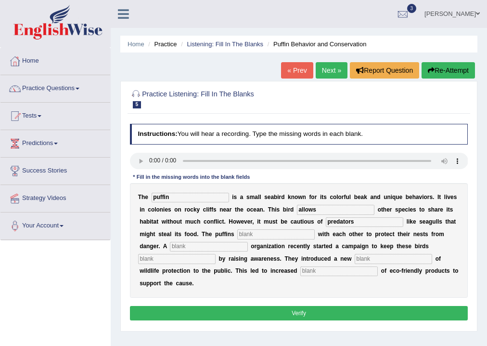
click at [250, 235] on input "text" at bounding box center [276, 234] width 78 height 10
type input "coorperate"
click at [188, 247] on input "text" at bounding box center [209, 247] width 78 height 10
type input "corporate"
click at [194, 260] on input "text" at bounding box center [177, 259] width 78 height 10
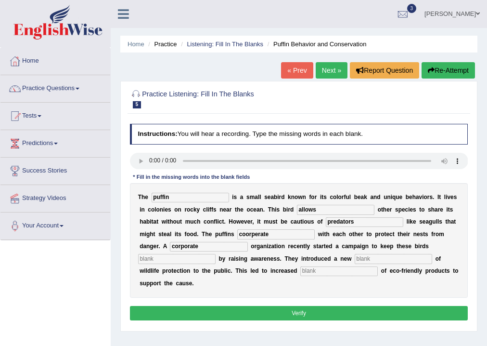
click at [194, 260] on input "text" at bounding box center [177, 259] width 78 height 10
type input "C"
type input "conception"
click at [325, 270] on input "text" at bounding box center [339, 271] width 78 height 10
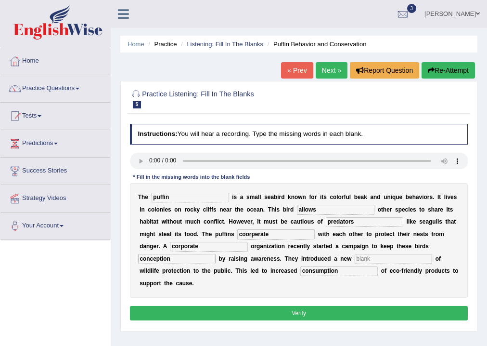
type input "consumption"
click at [329, 312] on button "Verify" at bounding box center [299, 313] width 338 height 14
click at [300, 306] on button "Verify" at bounding box center [299, 313] width 338 height 14
click at [300, 306] on p "Verify" at bounding box center [299, 313] width 338 height 14
click at [386, 256] on input "text" at bounding box center [394, 259] width 78 height 10
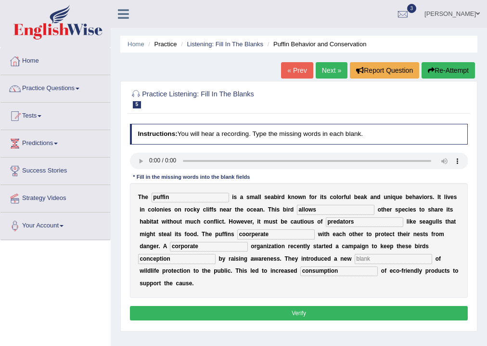
click at [386, 256] on input "text" at bounding box center [394, 259] width 78 height 10
type input "conception"
click at [287, 306] on button "Verify" at bounding box center [299, 313] width 338 height 14
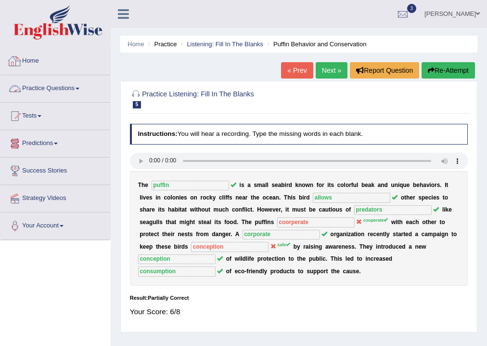
click at [73, 89] on link "Practice Questions" at bounding box center [55, 87] width 110 height 24
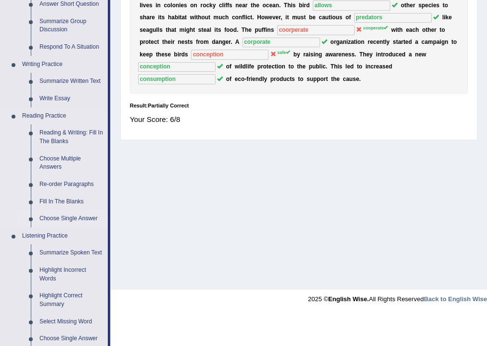
scroll to position [193, 0]
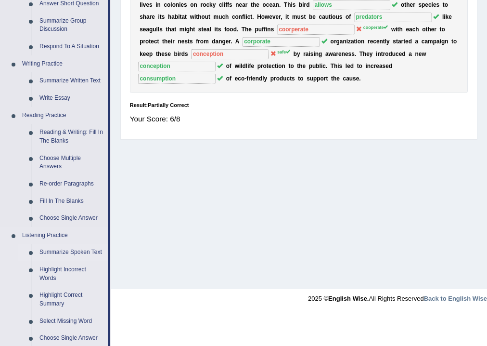
click at [62, 252] on link "Summarize Spoken Text" at bounding box center [71, 252] width 73 height 17
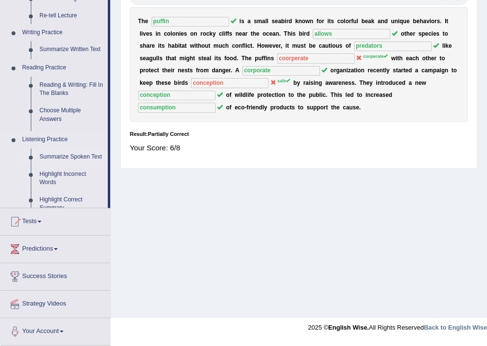
scroll to position [160, 0]
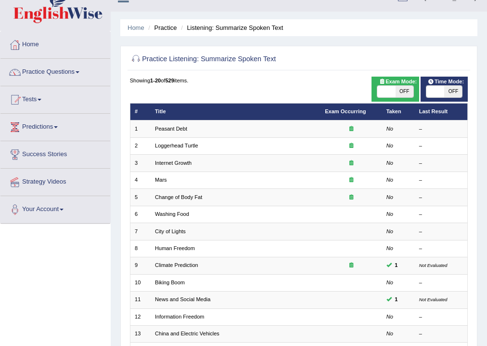
scroll to position [16, 0]
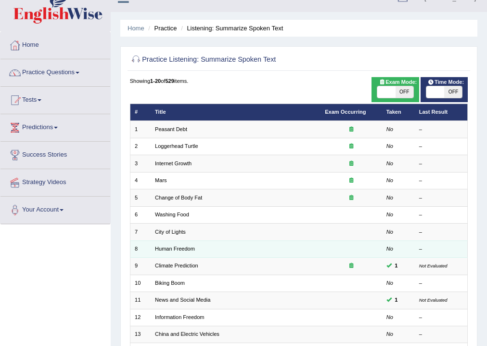
click at [436, 242] on td "–" at bounding box center [440, 248] width 53 height 17
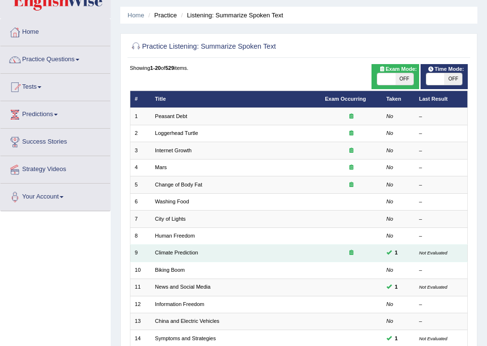
scroll to position [0, 0]
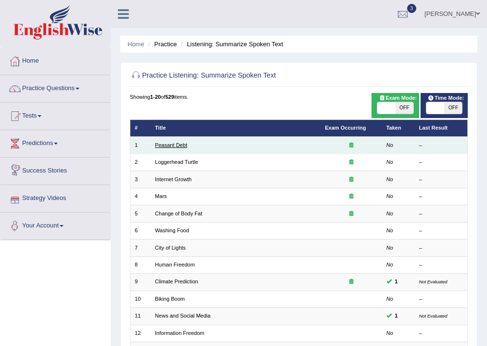
click at [167, 146] on link "Peasant Debt" at bounding box center [171, 145] width 32 height 6
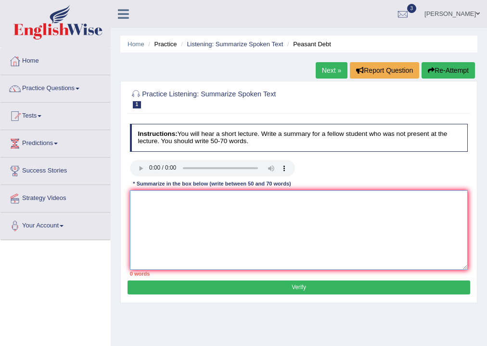
click at [142, 212] on textarea at bounding box center [299, 229] width 338 height 79
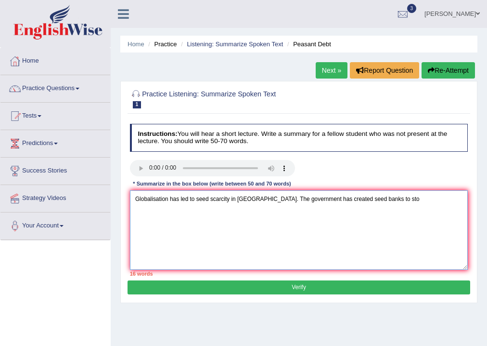
click at [248, 199] on textarea "Globalisation has led to seed scarcity in India. The government has created see…" at bounding box center [299, 229] width 338 height 79
click at [249, 199] on textarea "Globalisation has led to seed scarcity in India. The government has created see…" at bounding box center [299, 229] width 338 height 79
click at [235, 197] on textarea "Globalisation has led to seed scarcity in India. The government has created see…" at bounding box center [299, 229] width 338 height 79
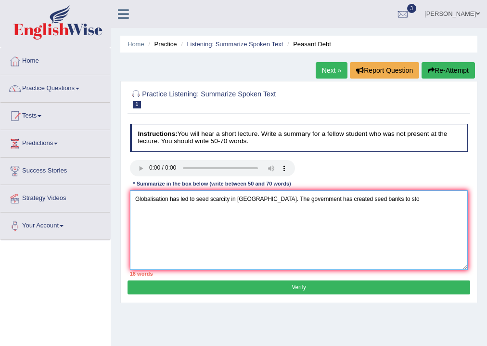
drag, startPoint x: 235, startPoint y: 197, endPoint x: 241, endPoint y: 194, distance: 6.0
click at [235, 197] on textarea "Globalisation has led to seed scarcity in India. The government has created see…" at bounding box center [299, 229] width 338 height 79
click at [176, 210] on textarea "Globalisation has led to seed scarcity in causing a lot of farmers to commit su…" at bounding box center [299, 229] width 338 height 79
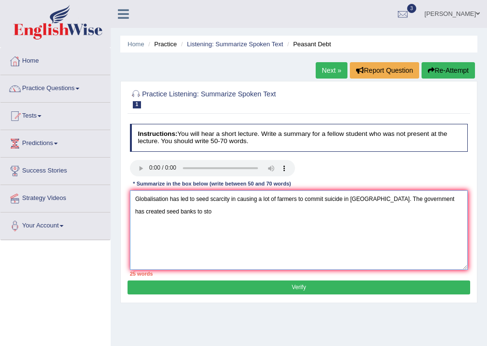
click at [176, 210] on textarea "Globalisation has led to seed scarcity in causing a lot of farmers to commit su…" at bounding box center [299, 229] width 338 height 79
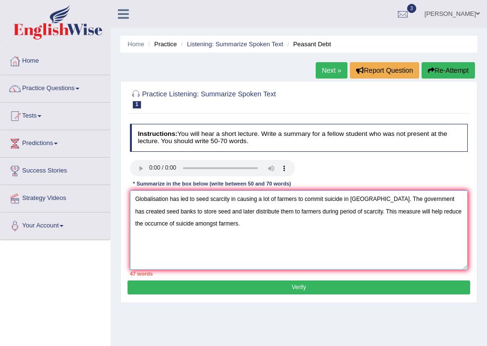
type textarea "Globalisation has led to seed scarcity in causing a lot of farmers to commit su…"
click at [295, 281] on button "Verify" at bounding box center [299, 287] width 342 height 14
click at [295, 281] on div "Home Practice Listening: Summarize Spoken Text Peasant Debt Next » Report Quest…" at bounding box center [299, 240] width 376 height 481
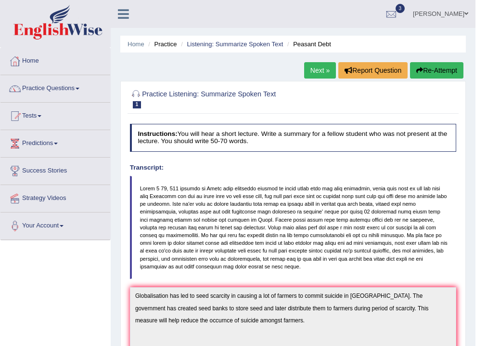
click at [304, 67] on link "Next »" at bounding box center [320, 70] width 32 height 16
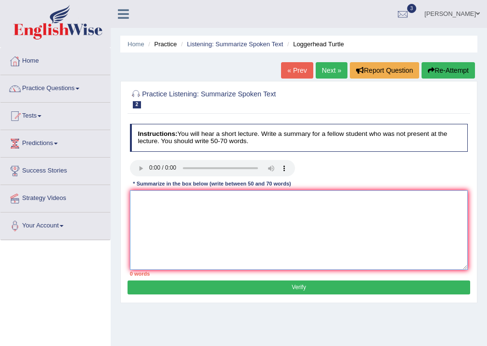
click at [148, 200] on textarea at bounding box center [299, 229] width 338 height 79
click at [293, 71] on link "« Prev" at bounding box center [297, 70] width 32 height 16
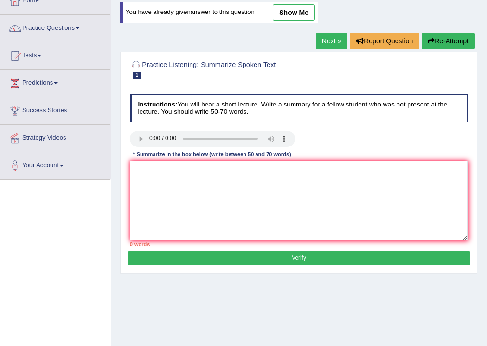
scroll to position [39, 0]
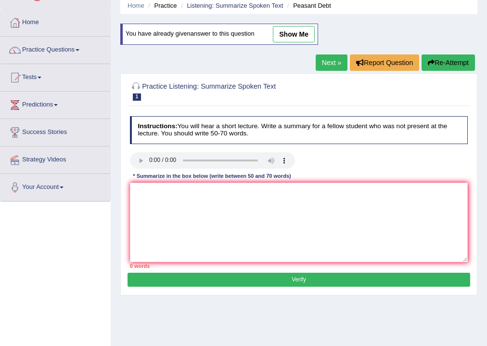
click at [327, 61] on link "Next »" at bounding box center [332, 62] width 32 height 16
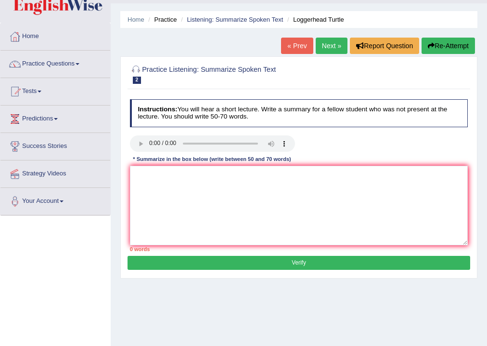
scroll to position [39, 0]
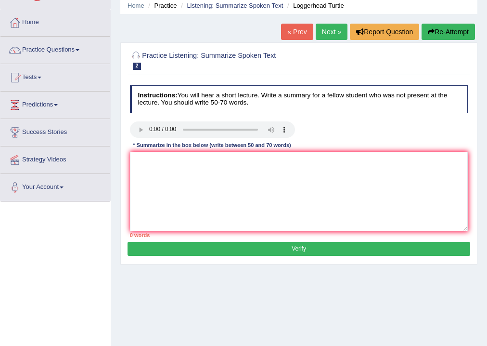
click at [324, 27] on link "Next »" at bounding box center [332, 32] width 32 height 16
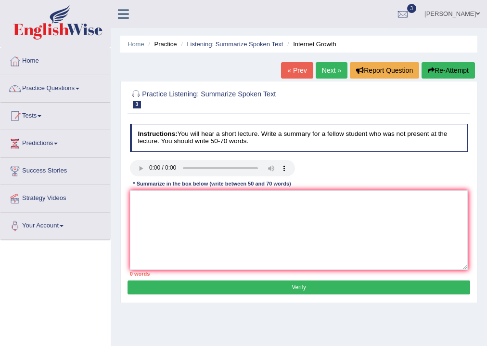
click at [336, 68] on link "Next »" at bounding box center [332, 70] width 32 height 16
click at [152, 198] on textarea at bounding box center [299, 229] width 338 height 79
type textarea "Mars is"
click at [79, 88] on span at bounding box center [78, 89] width 4 height 2
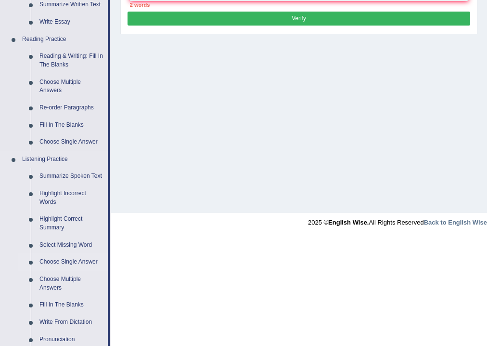
scroll to position [270, 0]
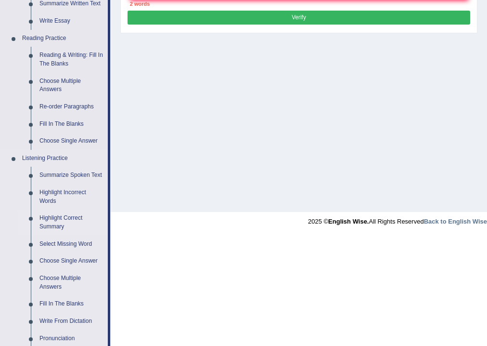
click at [56, 216] on link "Highlight Correct Summary" at bounding box center [71, 222] width 73 height 26
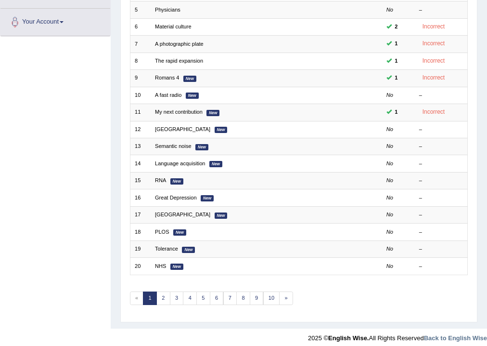
scroll to position [208, 0]
